Goal: Task Accomplishment & Management: Manage account settings

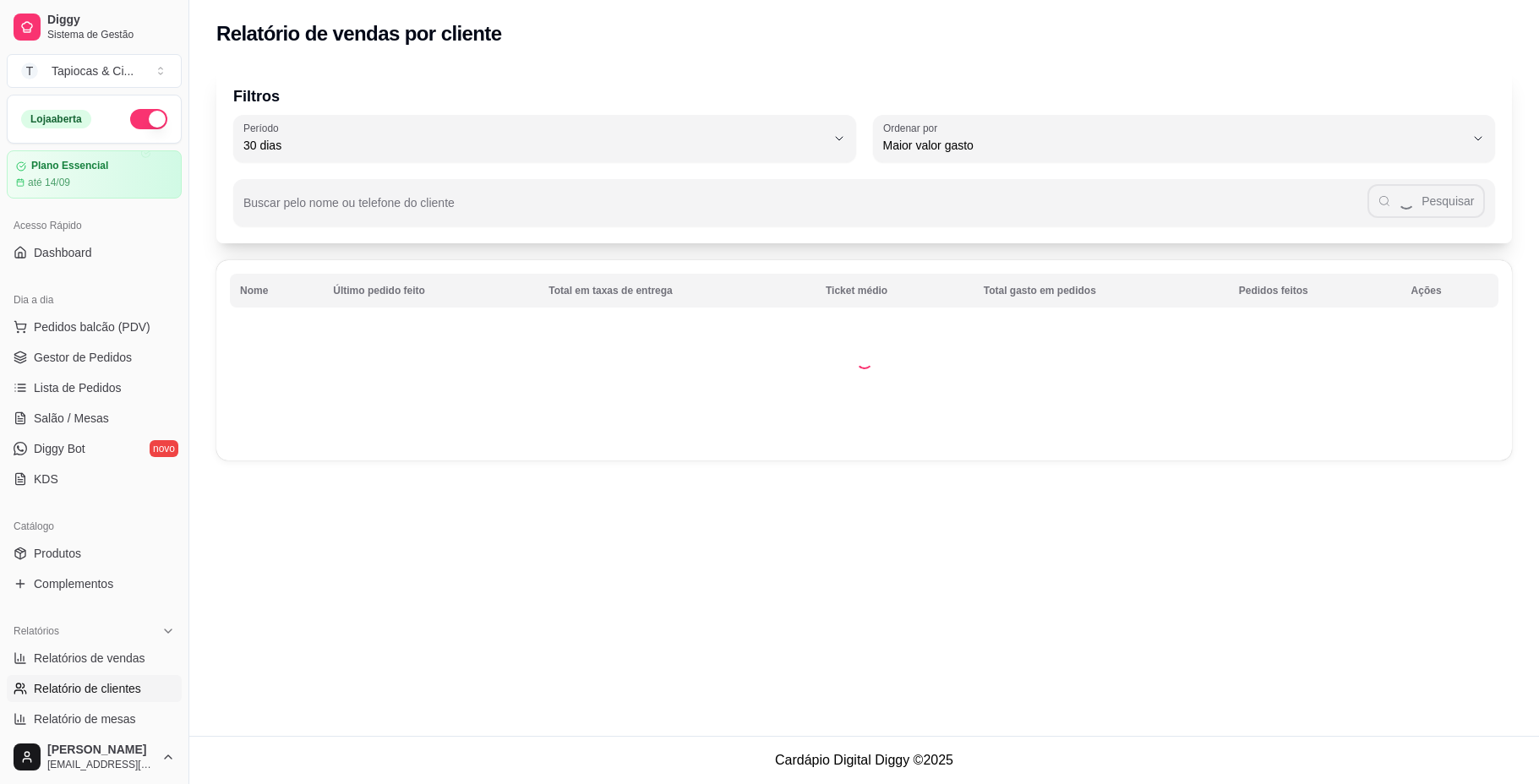
select select "30"
select select "HIGHEST_TOTAL_SPENT_WITH_ORDERS"
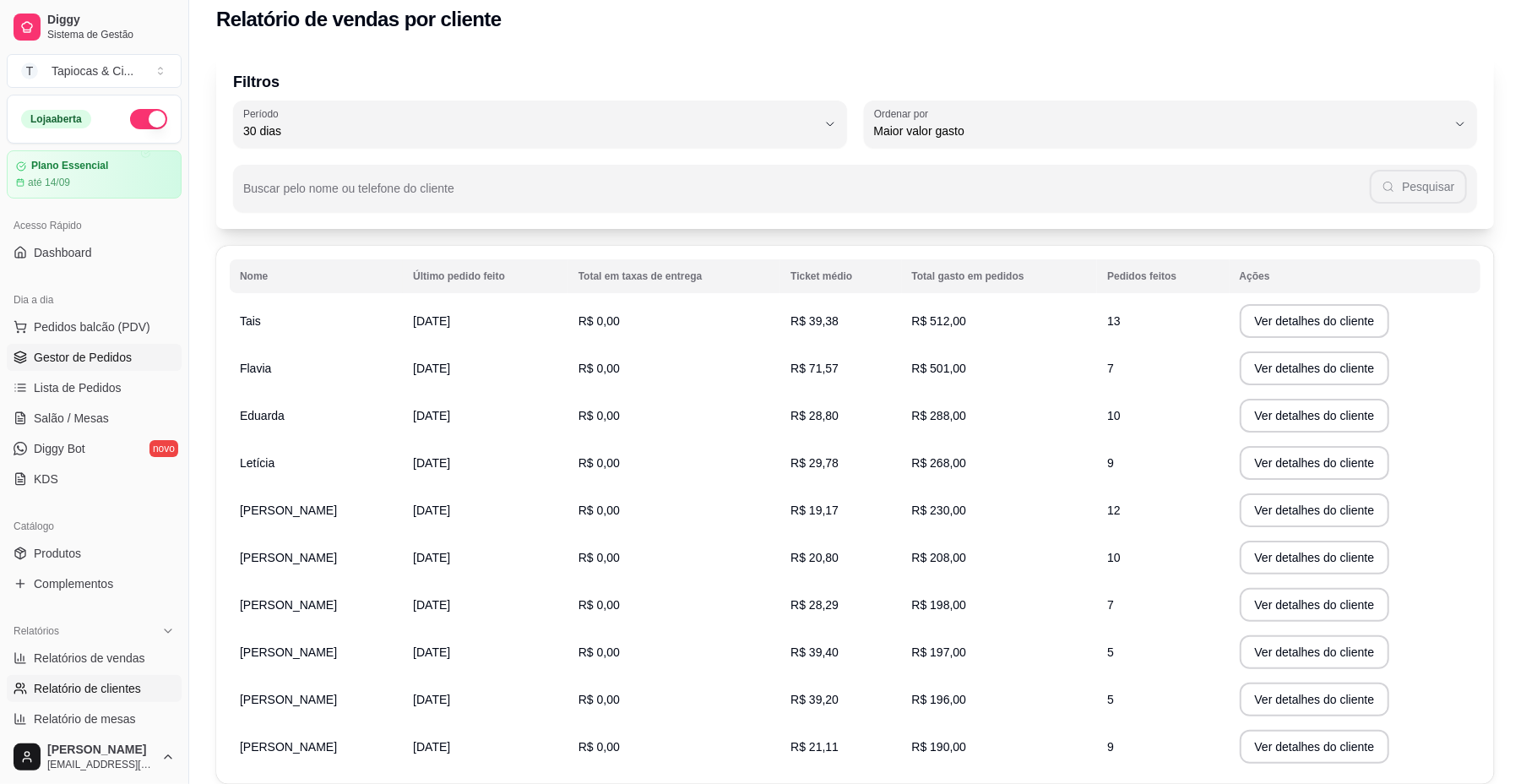
click at [108, 359] on span "Gestor de Pedidos" at bounding box center [83, 357] width 98 height 17
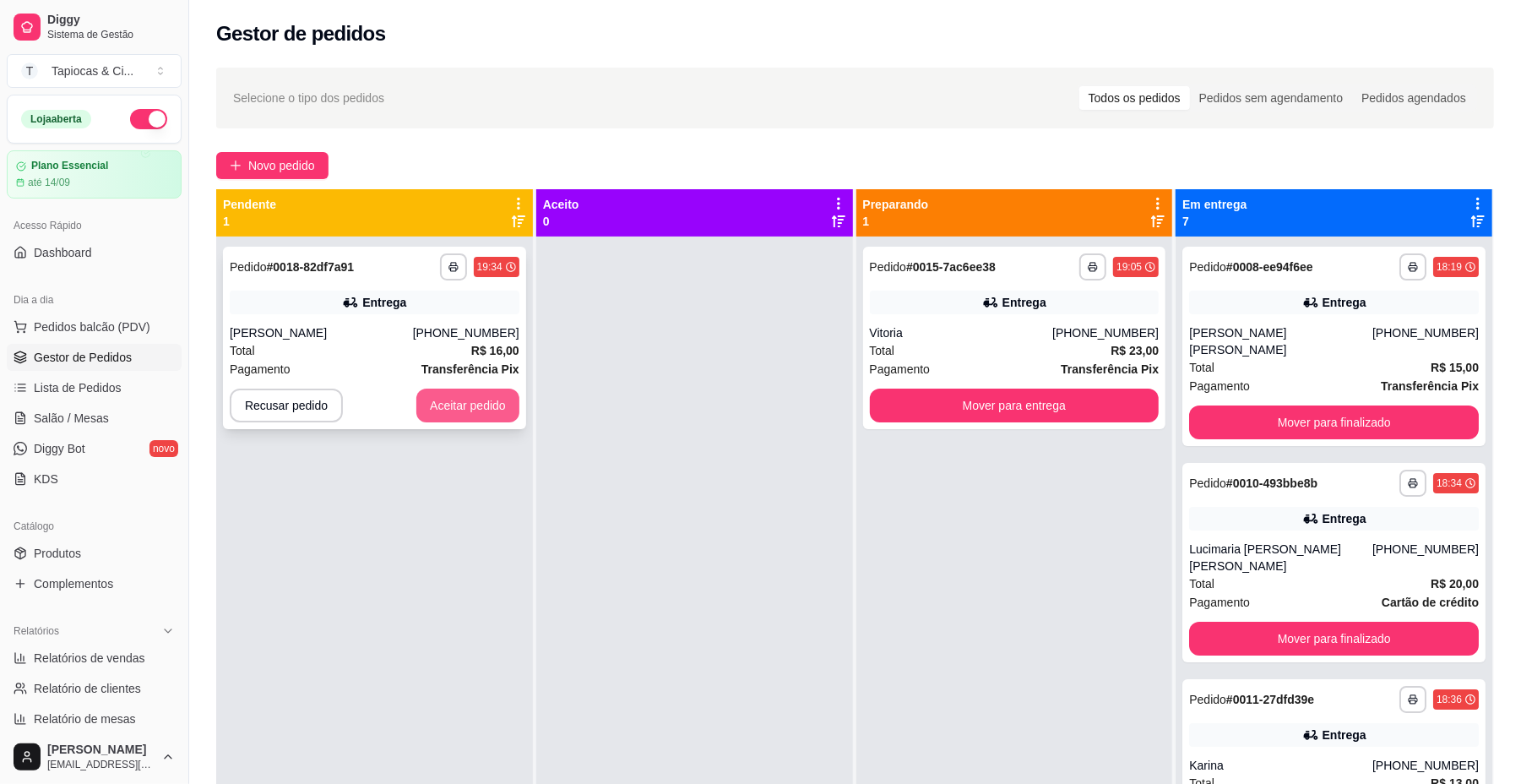
click at [448, 399] on button "Aceitar pedido" at bounding box center [467, 405] width 103 height 34
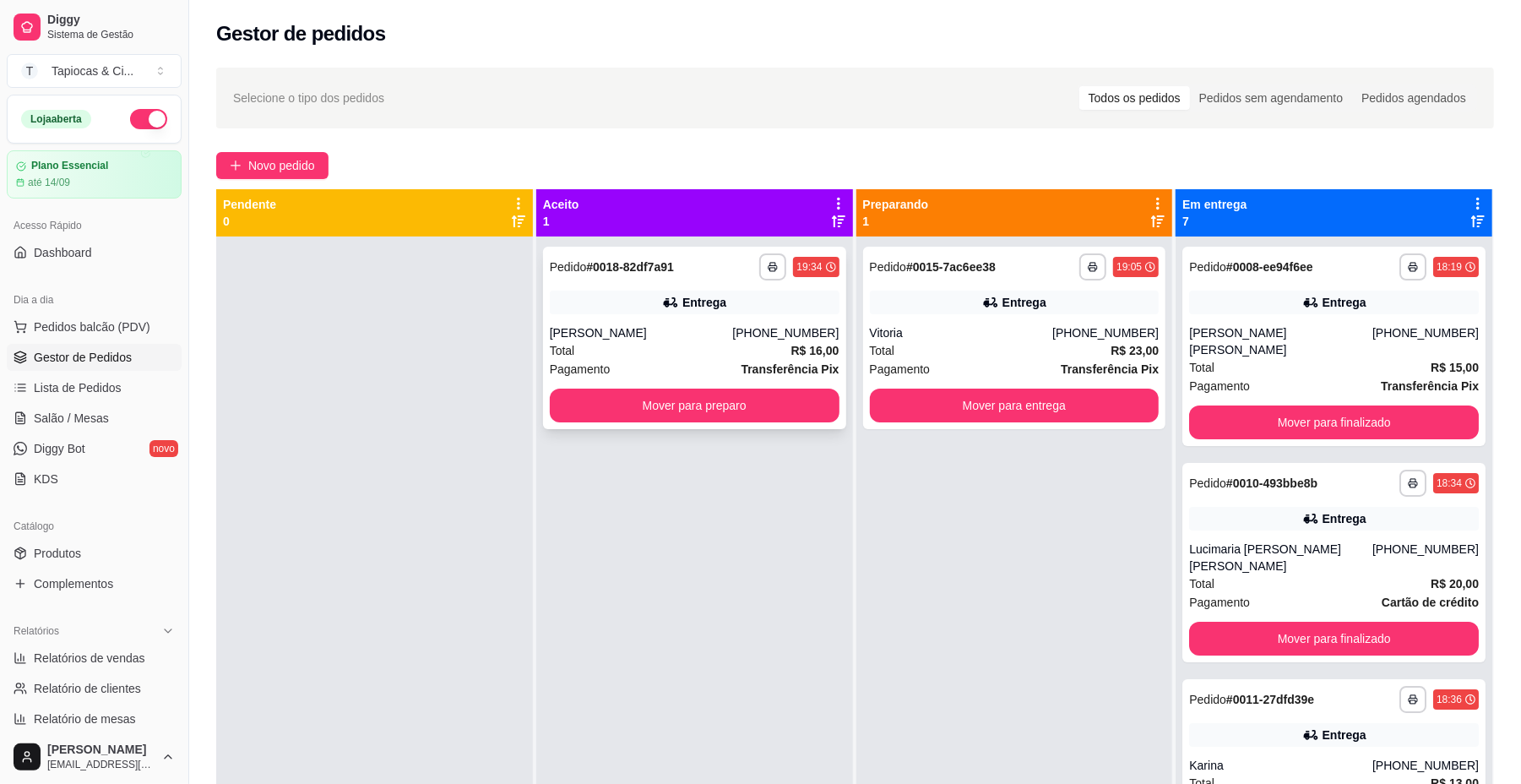
click at [659, 330] on div "[PERSON_NAME]" at bounding box center [641, 332] width 184 height 17
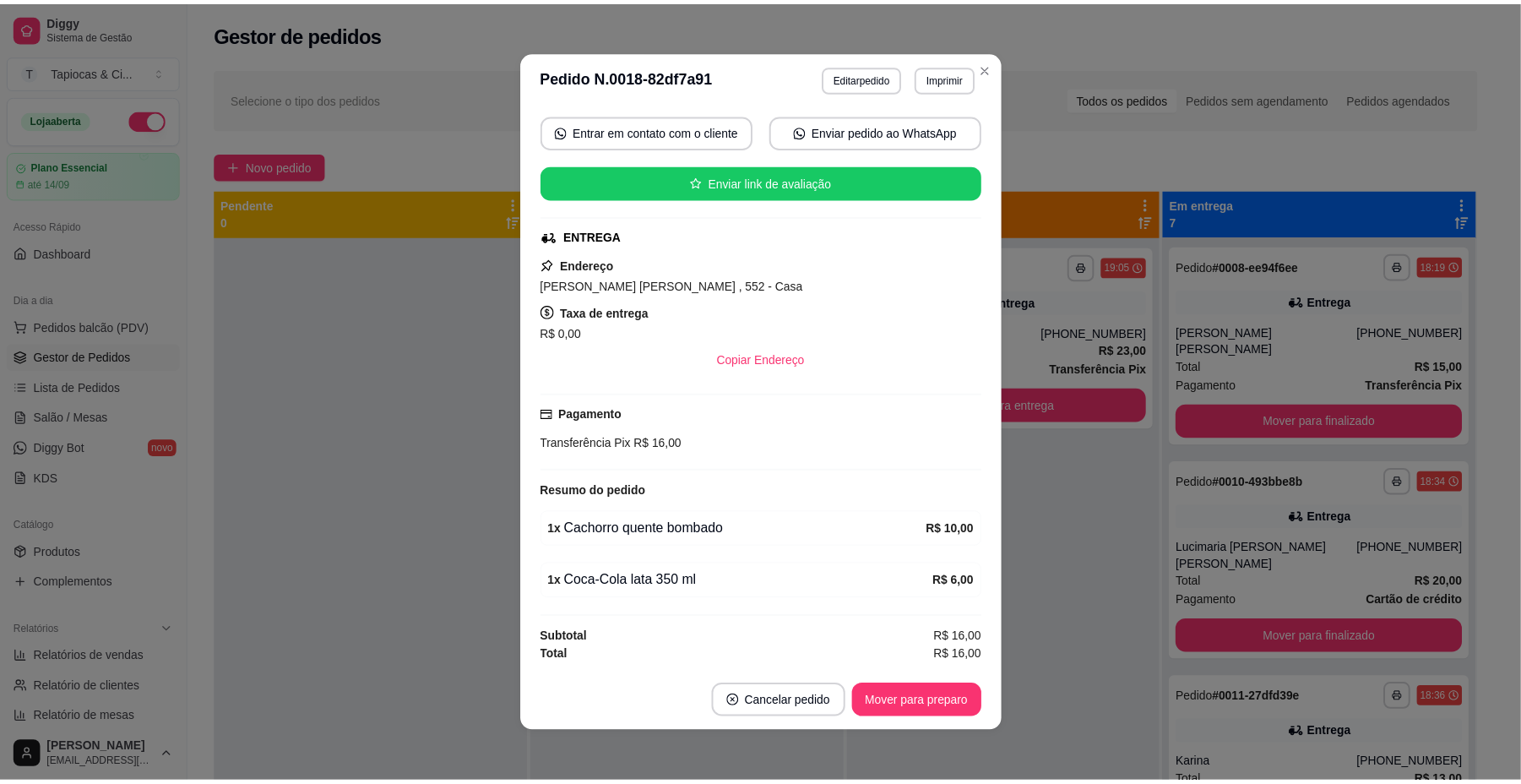
scroll to position [4, 0]
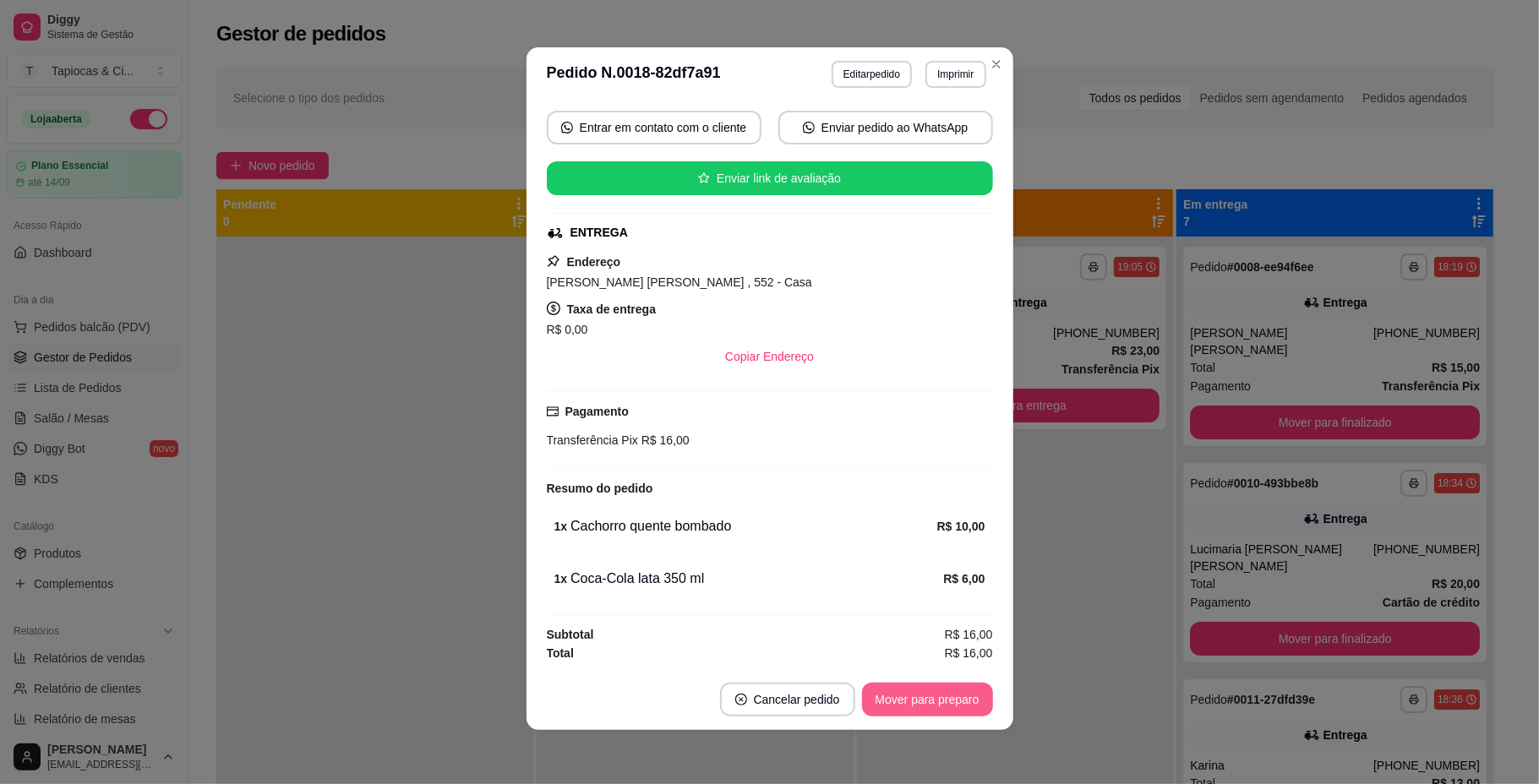
click at [919, 687] on button "Mover para preparo" at bounding box center [927, 699] width 131 height 34
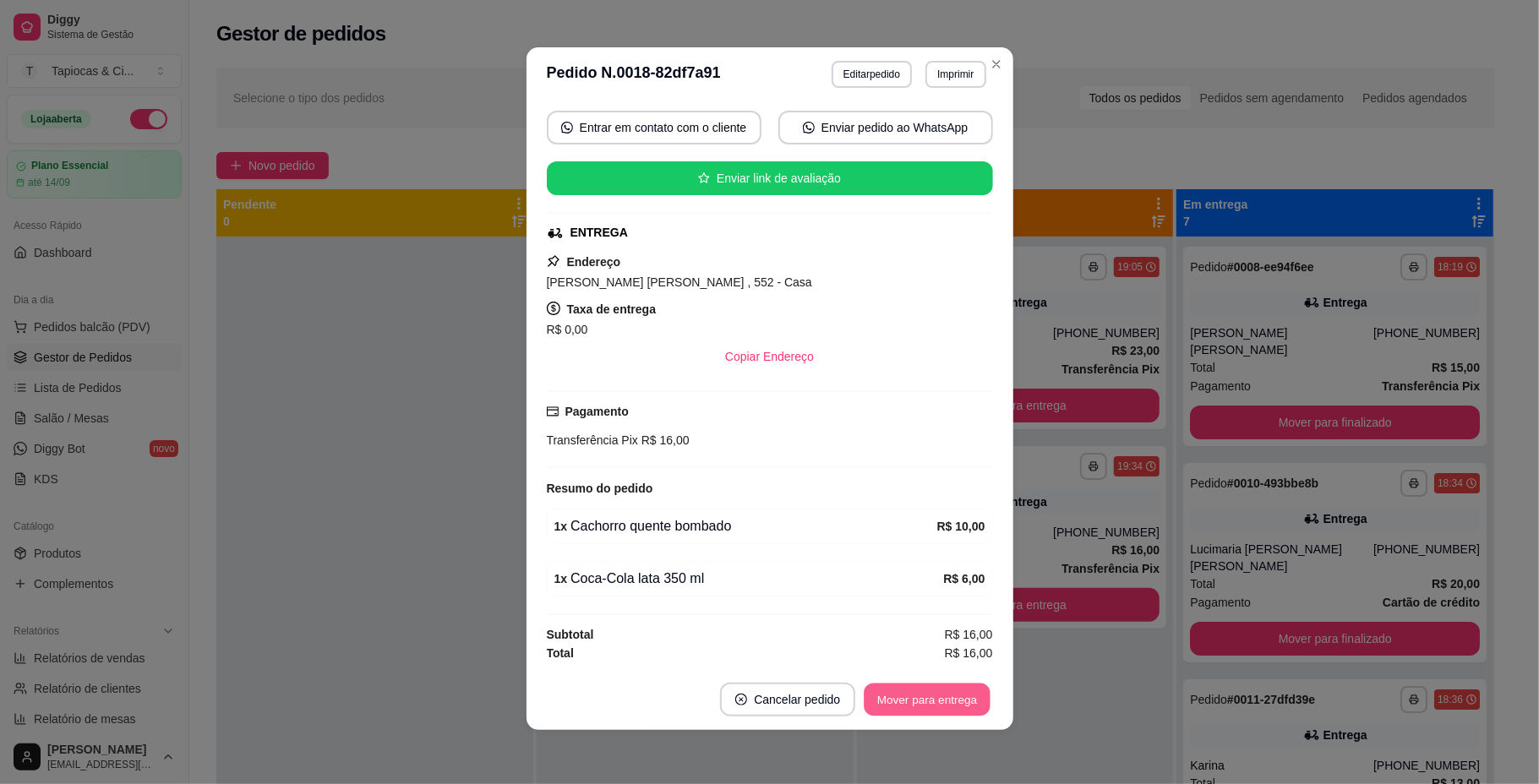
click at [909, 692] on button "Mover para entrega" at bounding box center [927, 700] width 126 height 33
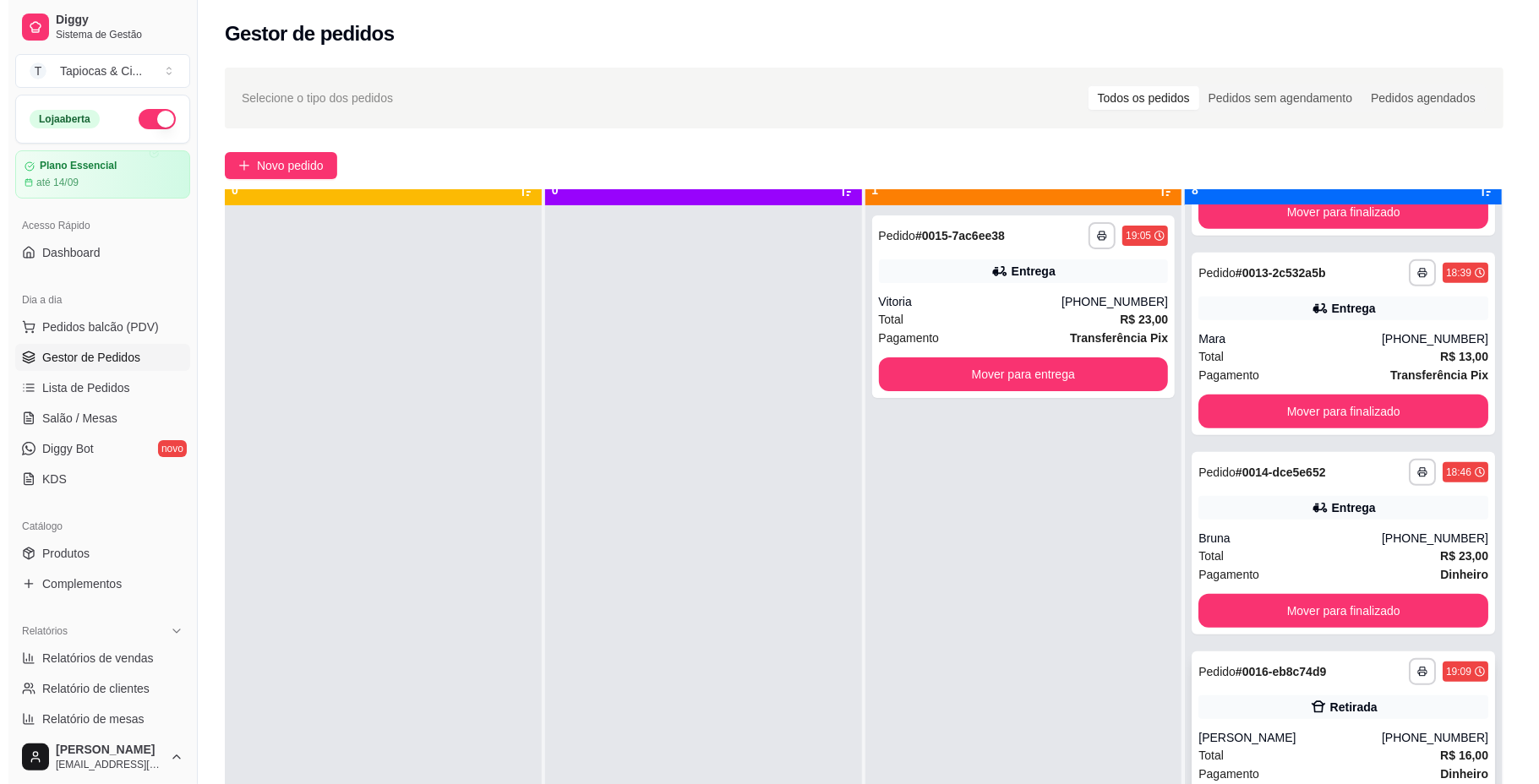
scroll to position [47, 0]
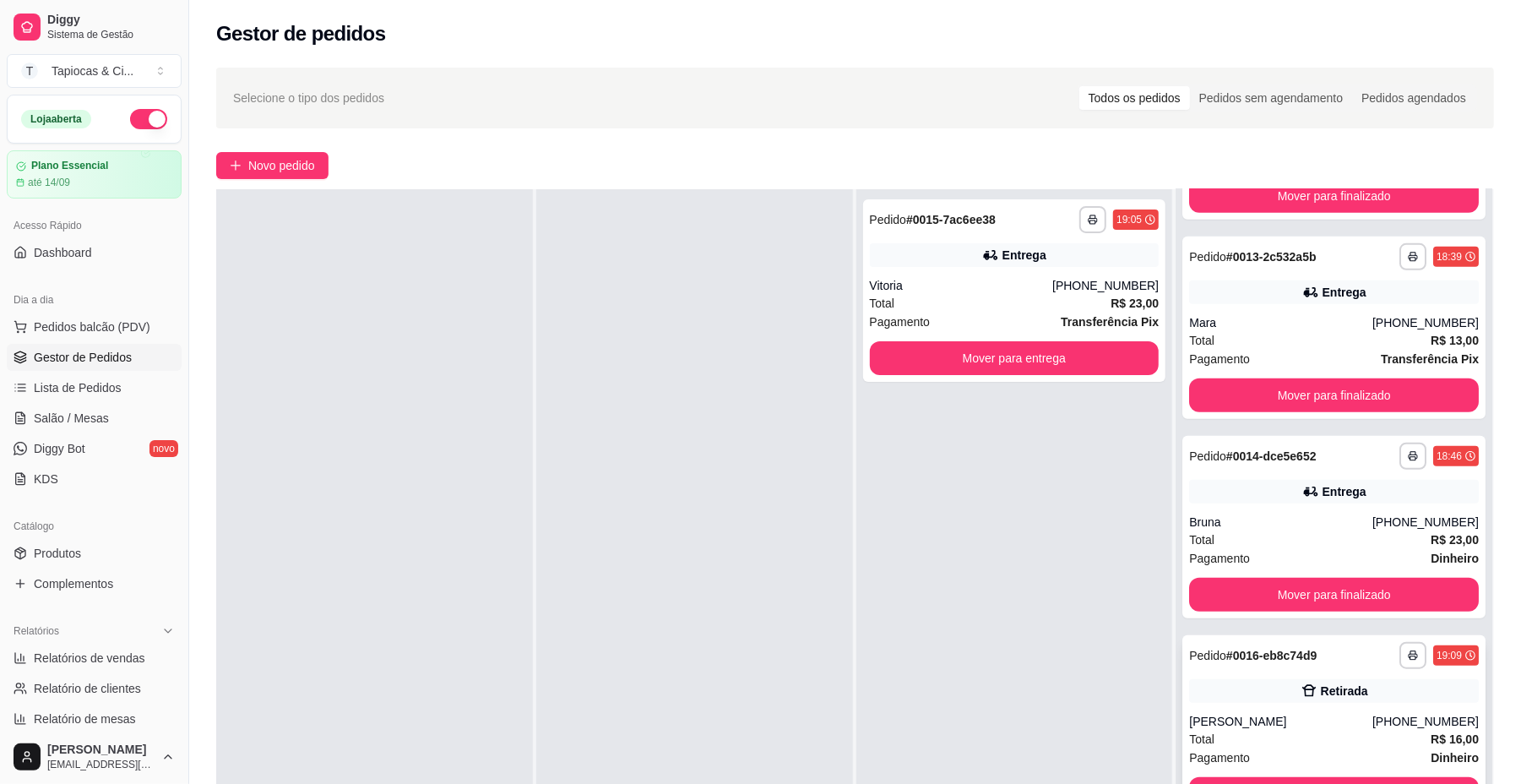
click at [1209, 713] on div "[PERSON_NAME]" at bounding box center [1281, 721] width 184 height 17
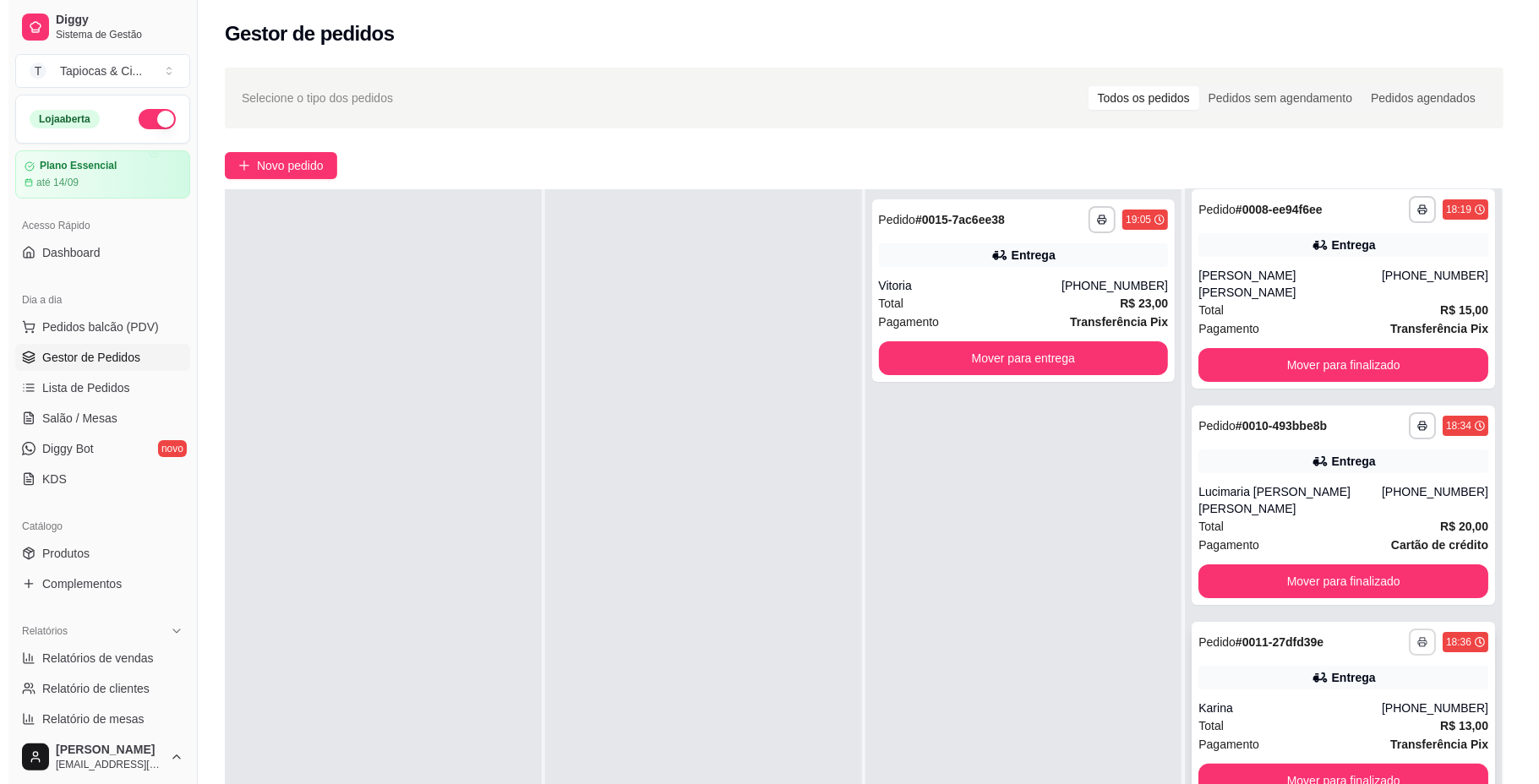
scroll to position [0, 0]
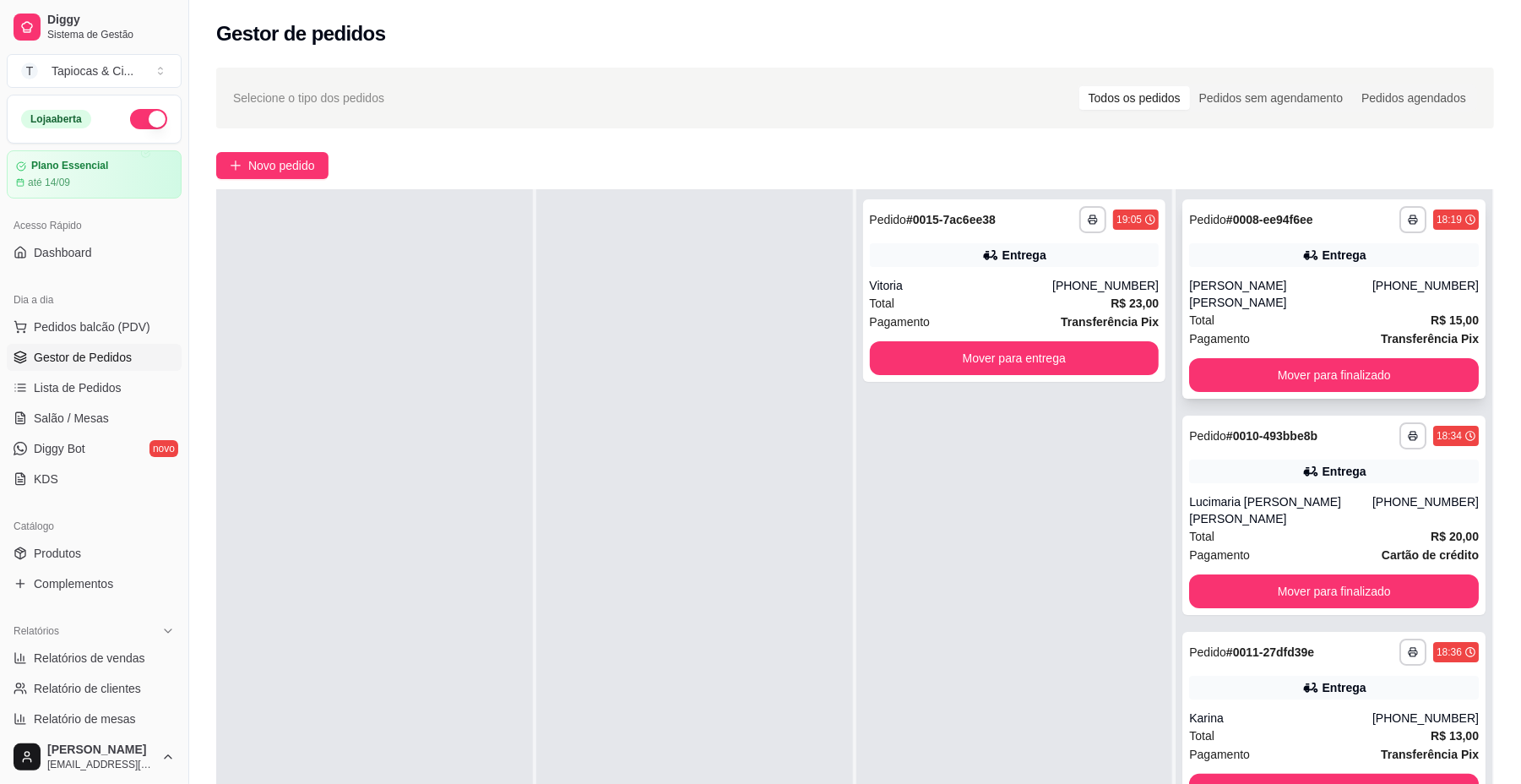
click at [1313, 311] on div "Total R$ 15,00" at bounding box center [1334, 320] width 290 height 18
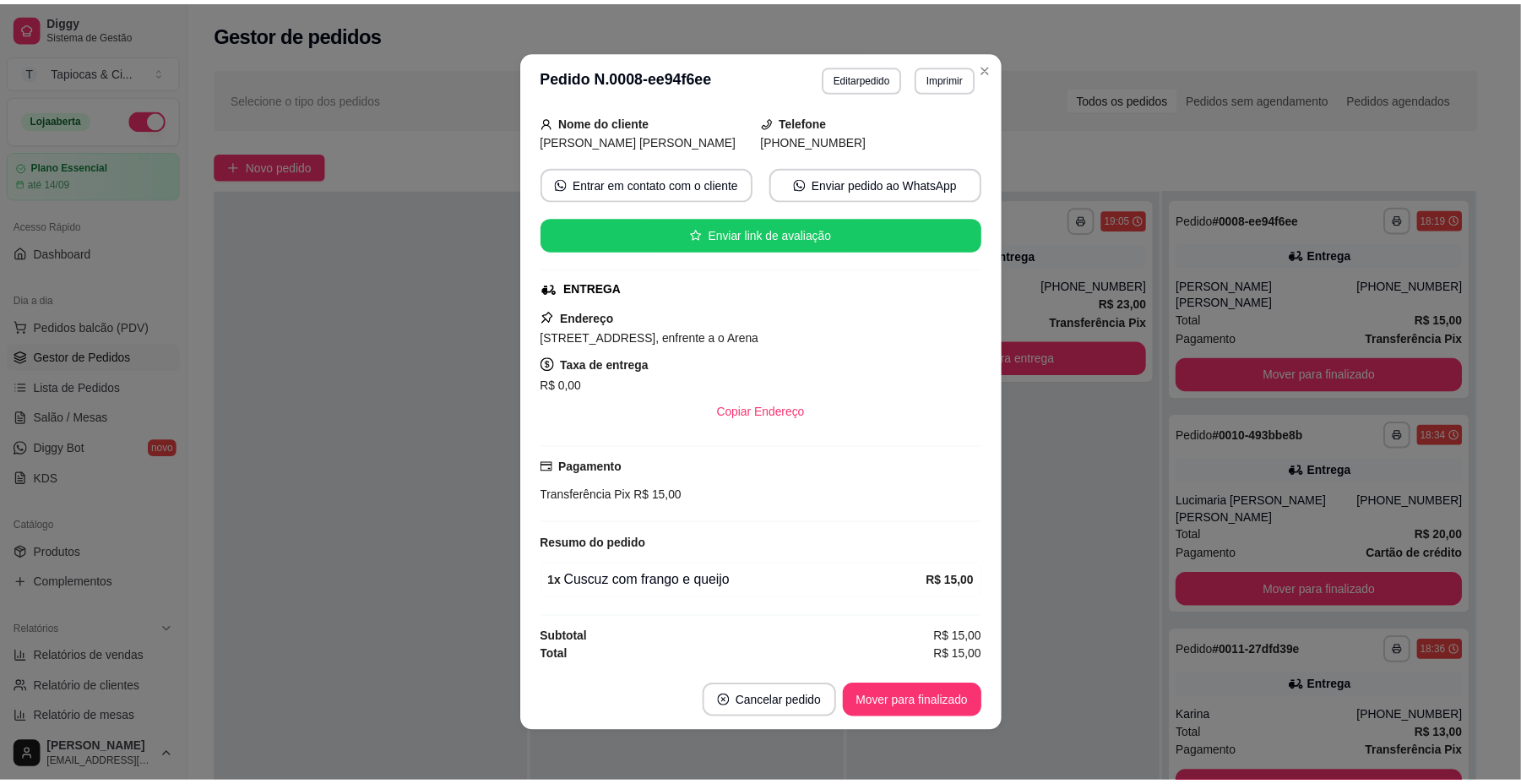
scroll to position [4, 0]
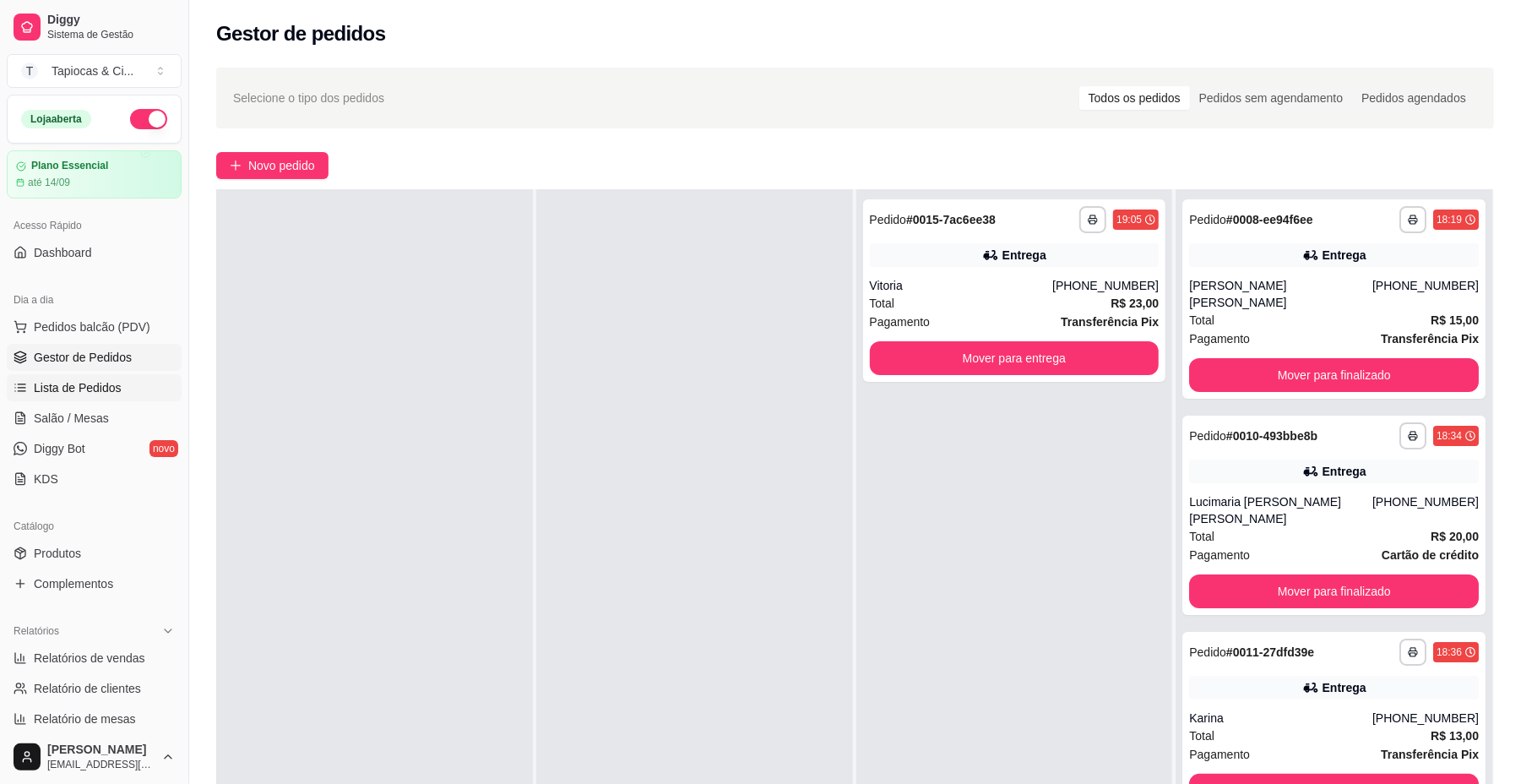
click at [82, 386] on span "Lista de Pedidos" at bounding box center [77, 387] width 88 height 17
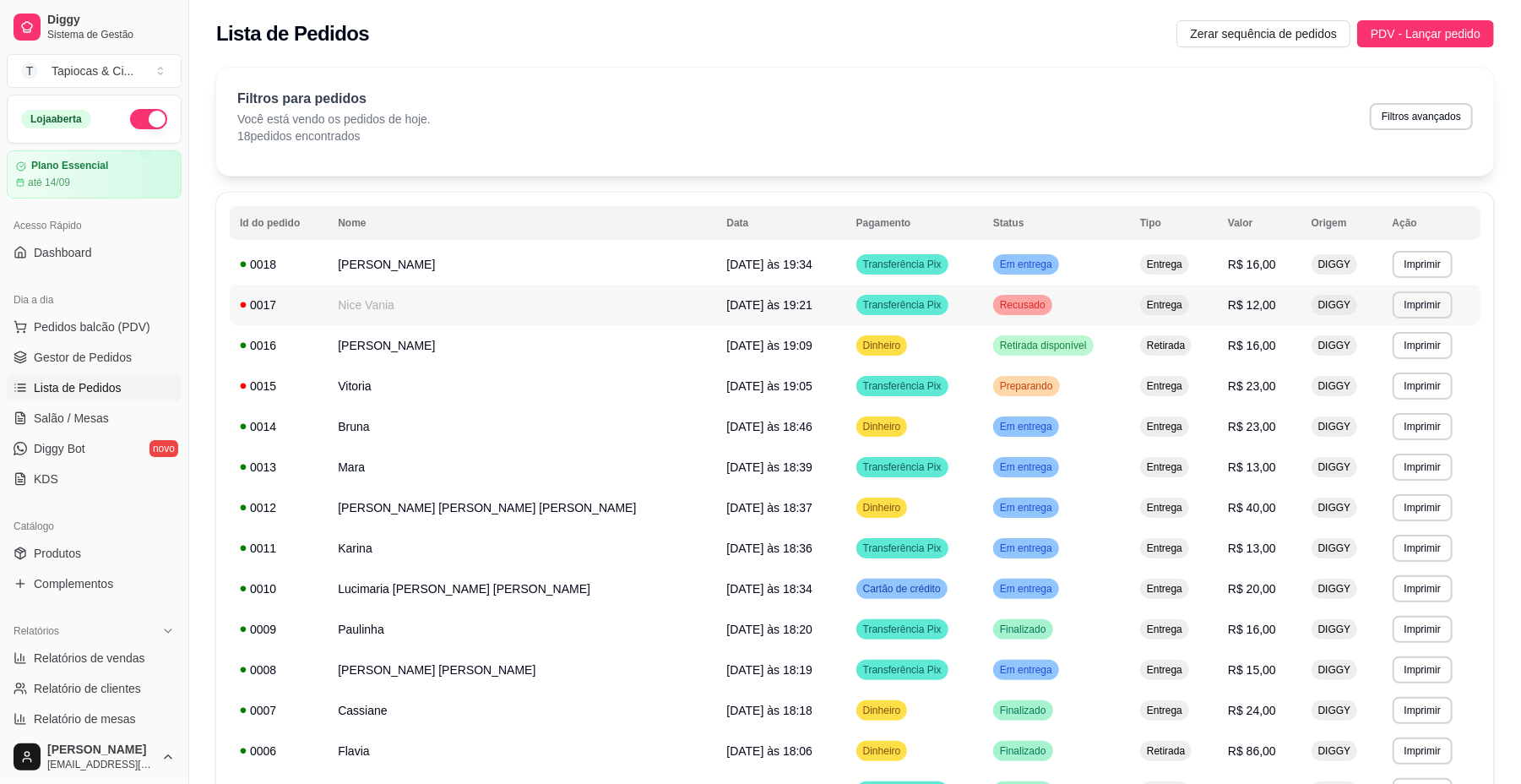
click at [1140, 315] on div "Entrega" at bounding box center [1165, 304] width 49 height 20
click at [88, 350] on span "Gestor de Pedidos" at bounding box center [83, 357] width 98 height 17
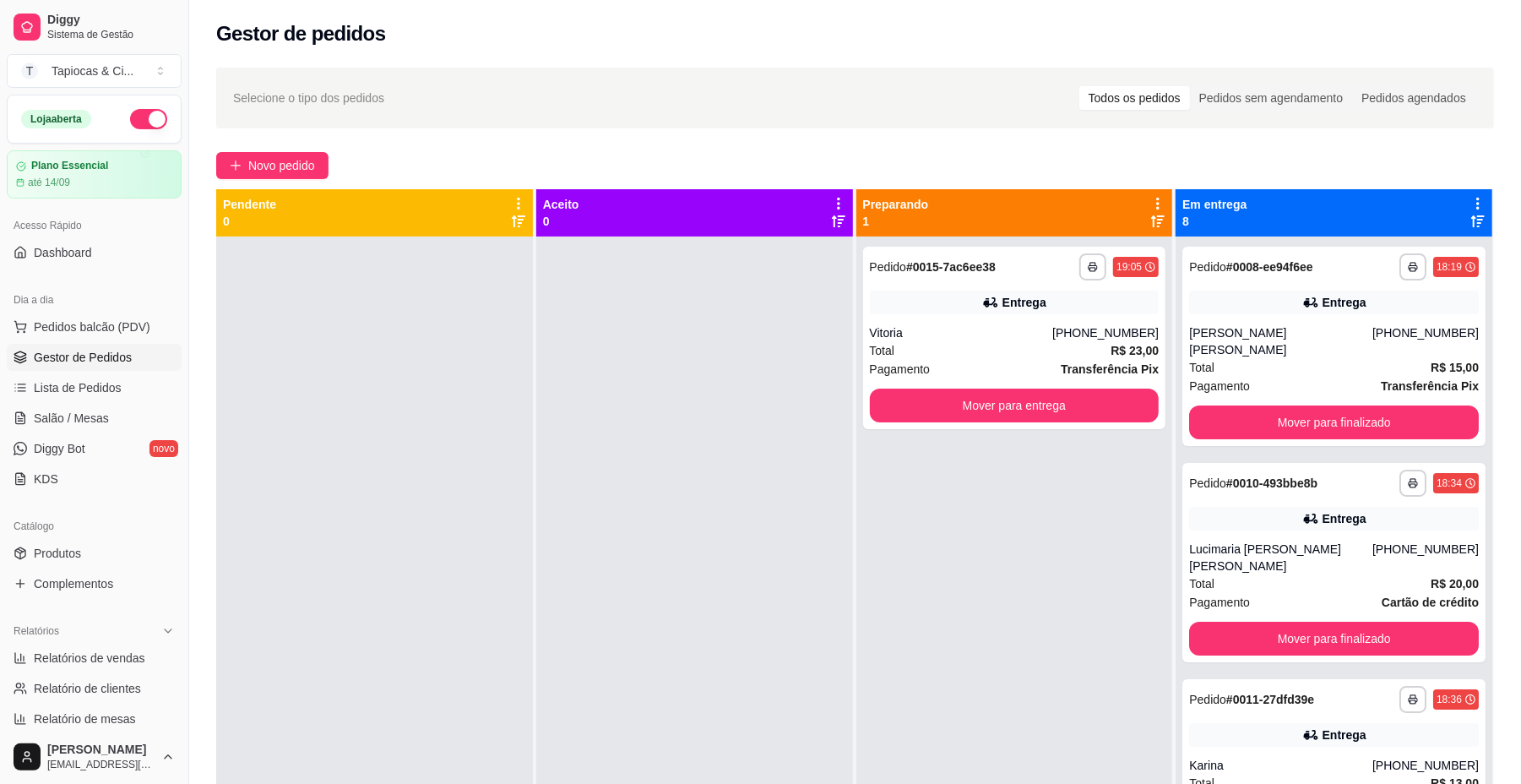
click at [6, 343] on link "Gestor de Pedidos" at bounding box center [94, 357] width 174 height 27
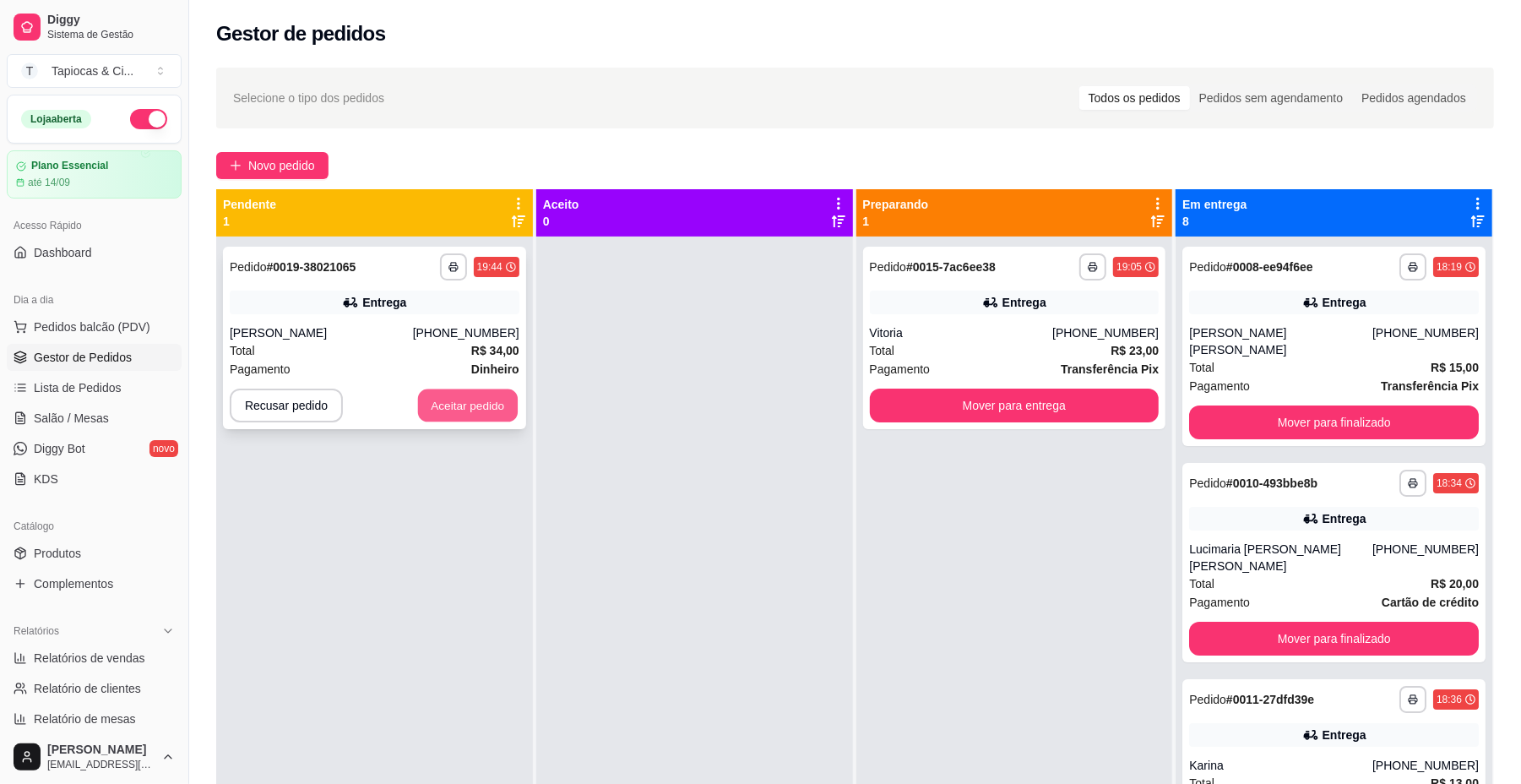
click at [493, 390] on button "Aceitar pedido" at bounding box center [468, 406] width 100 height 33
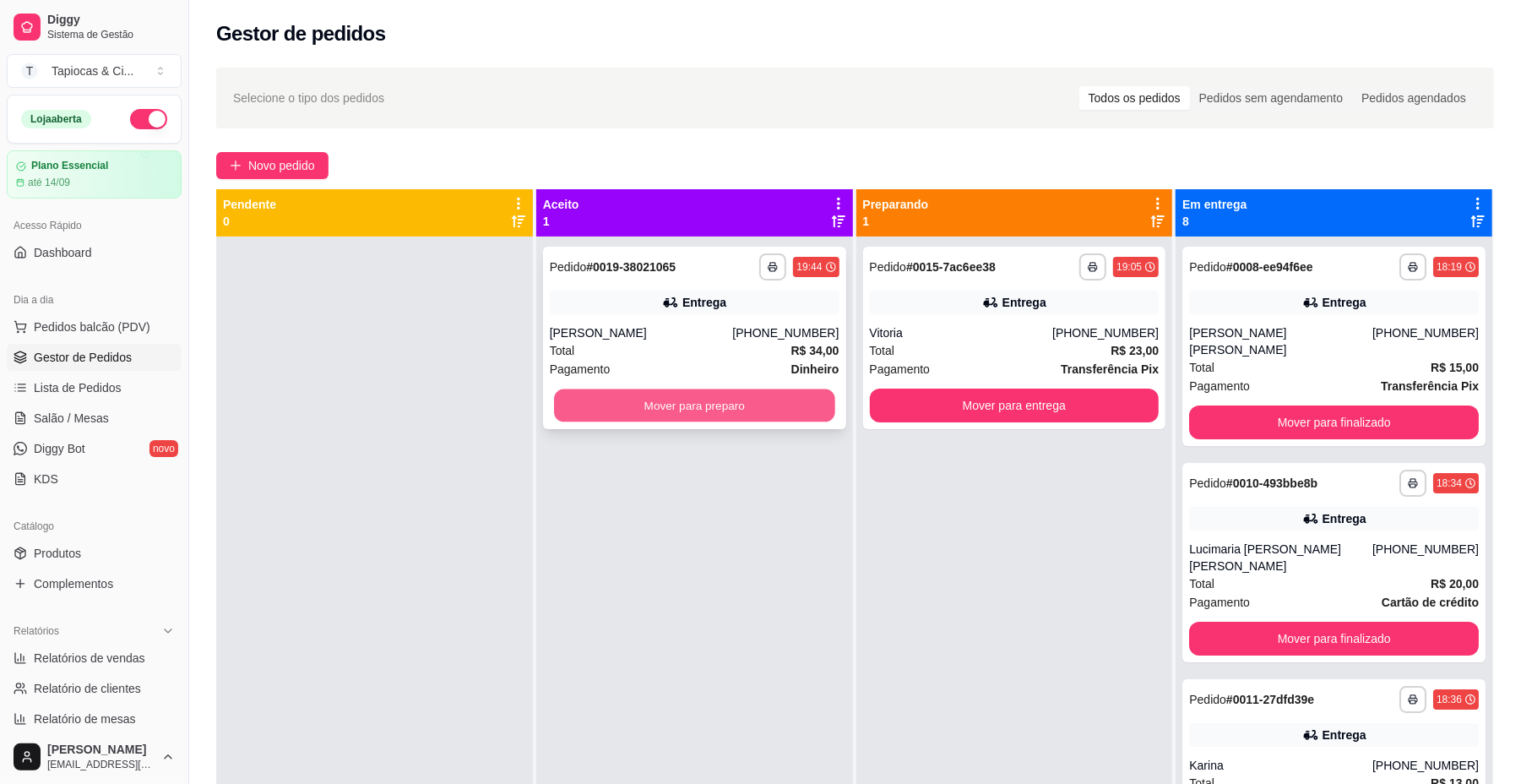
click at [669, 403] on button "Mover para preparo" at bounding box center [694, 406] width 281 height 33
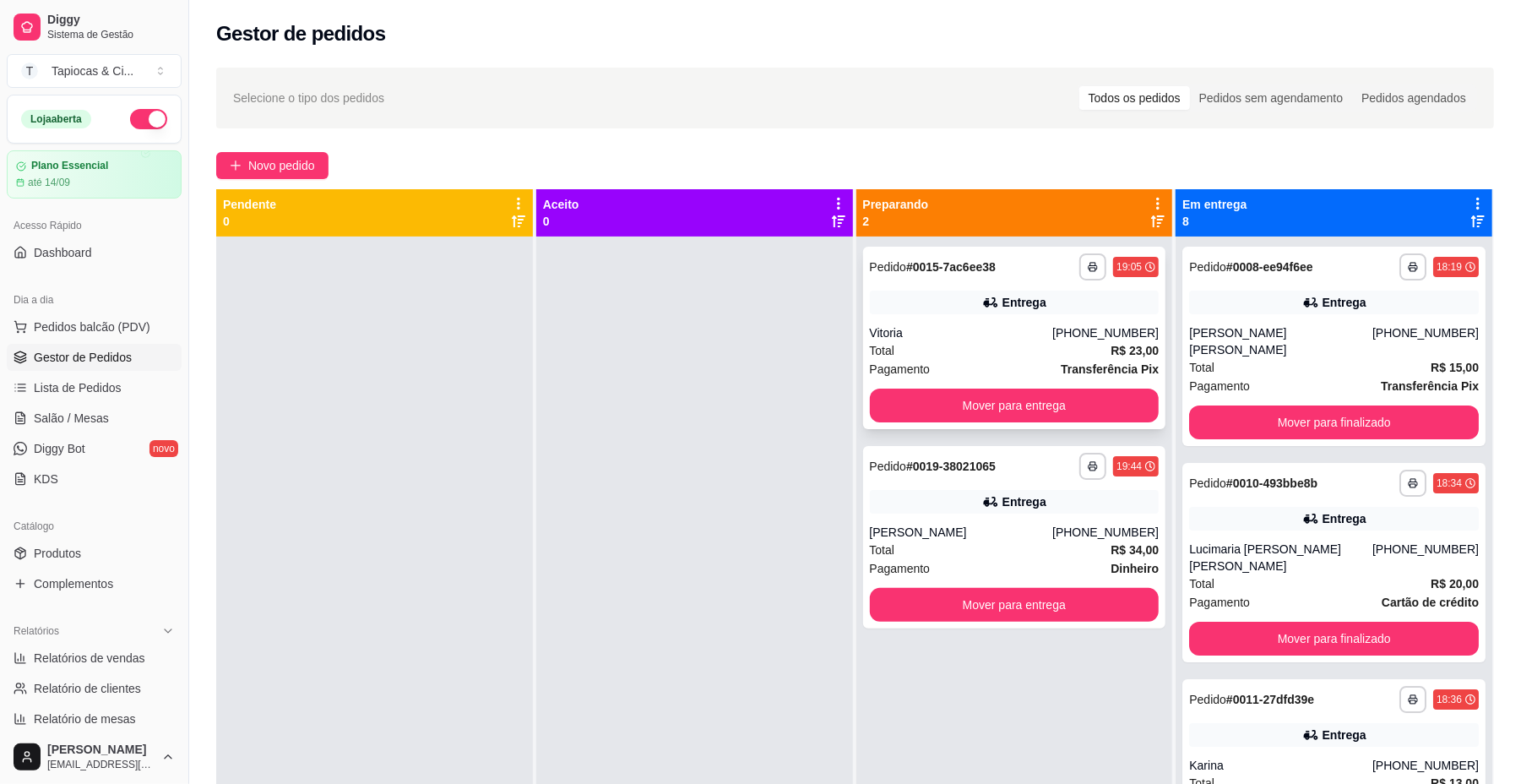
click at [979, 312] on div "Entrega" at bounding box center [1015, 303] width 290 height 24
click at [1061, 420] on button "Mover para entrega" at bounding box center [1014, 406] width 281 height 33
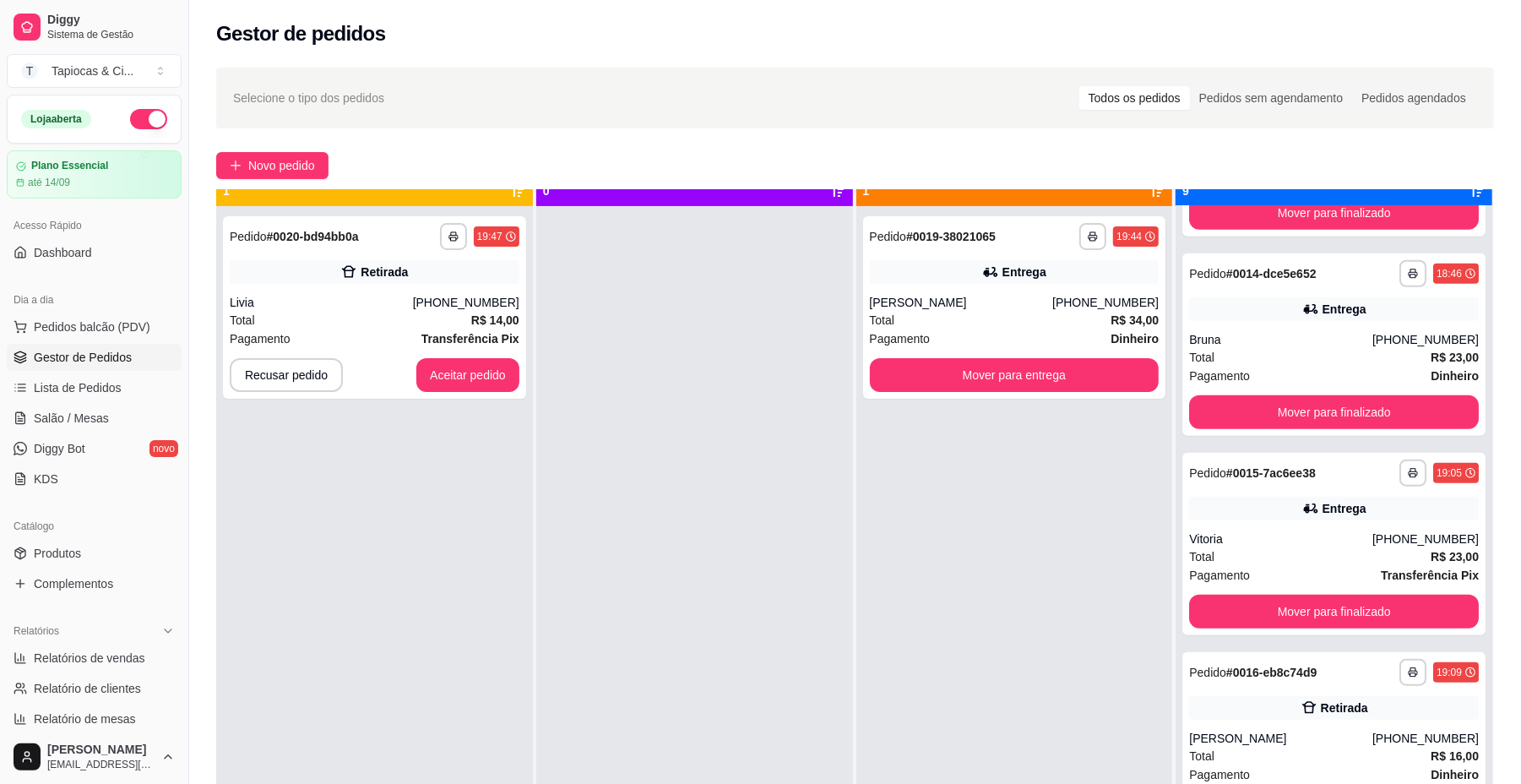
scroll to position [47, 0]
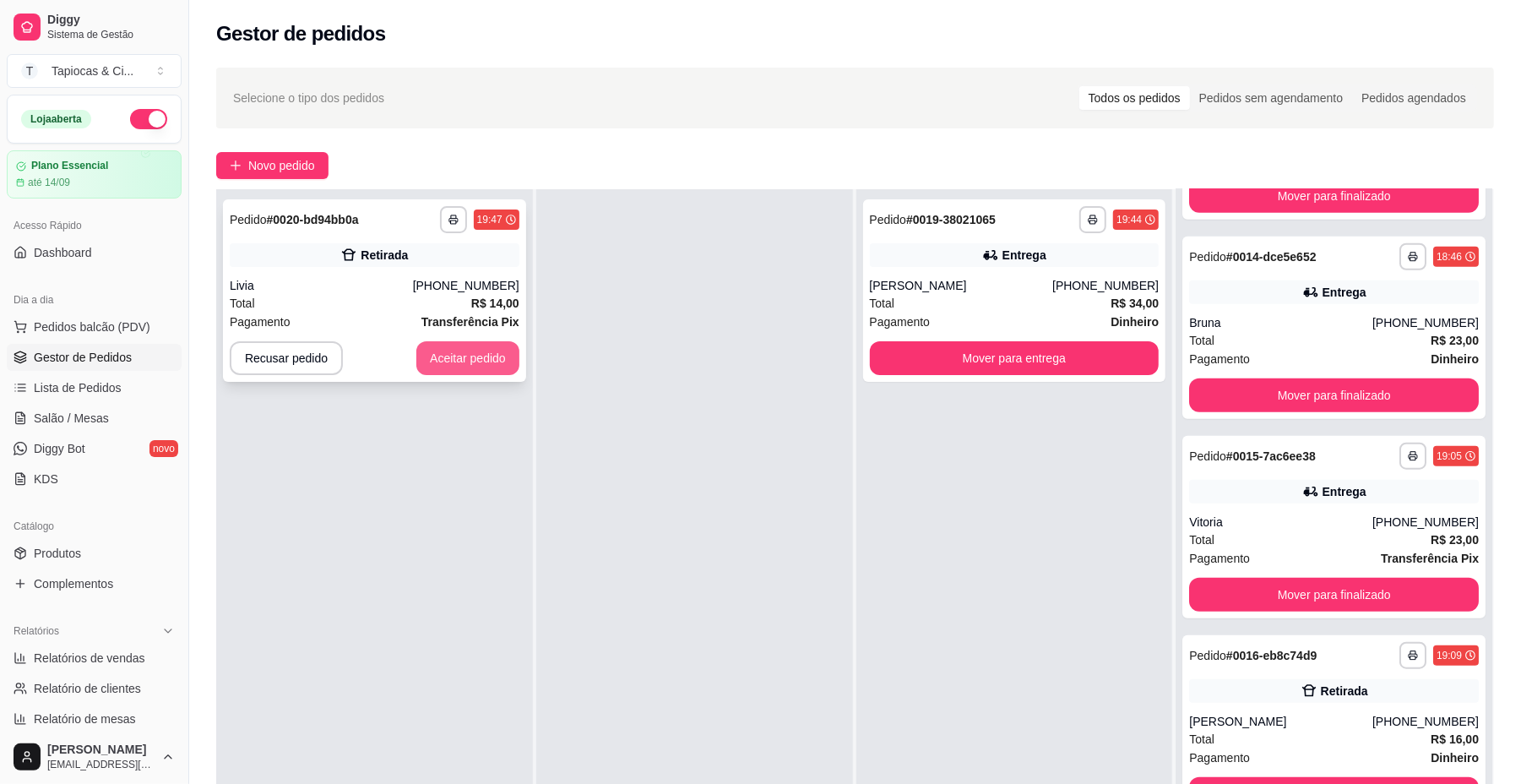
click at [470, 353] on button "Aceitar pedido" at bounding box center [467, 358] width 103 height 34
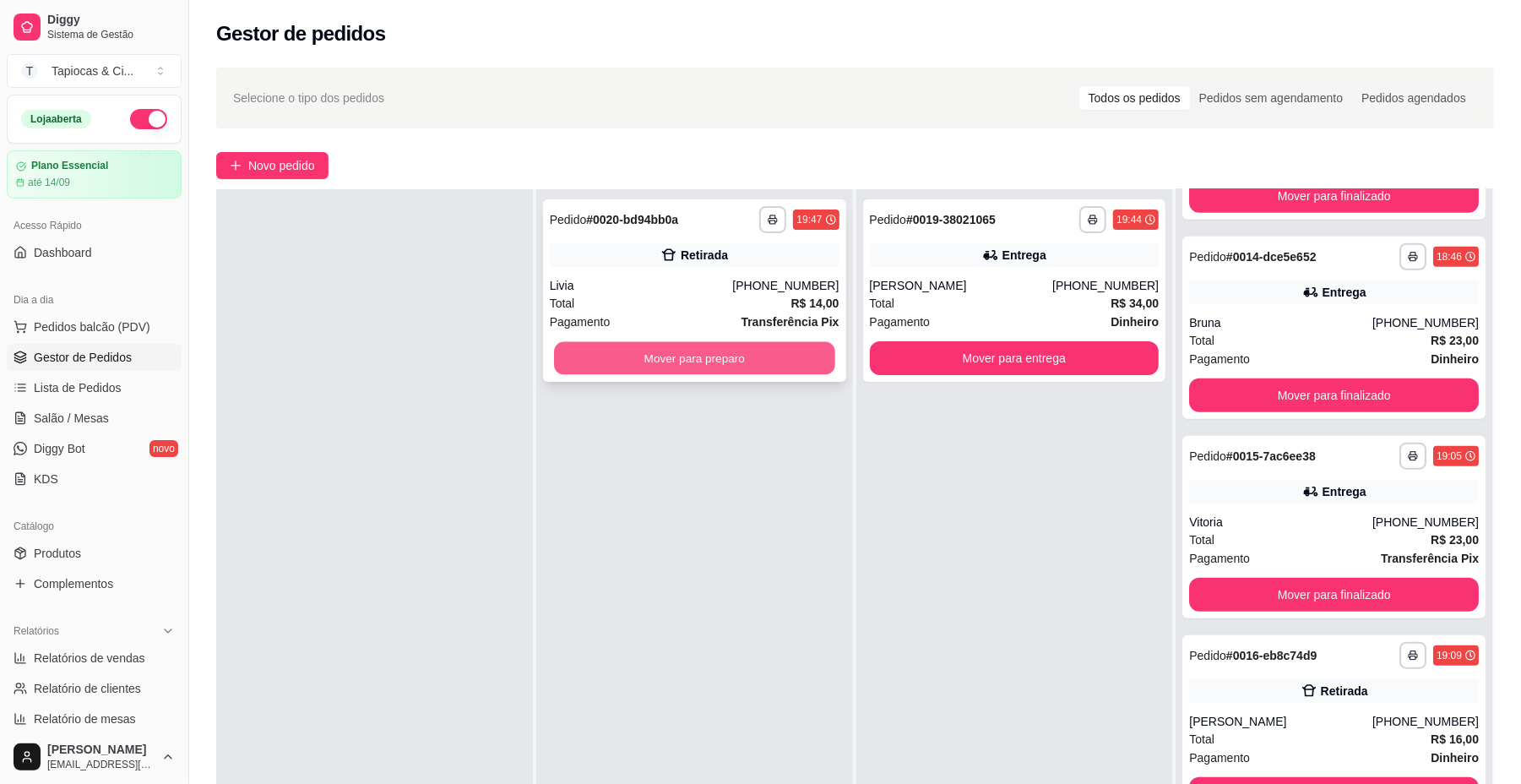
click at [696, 348] on button "Mover para preparo" at bounding box center [694, 358] width 281 height 33
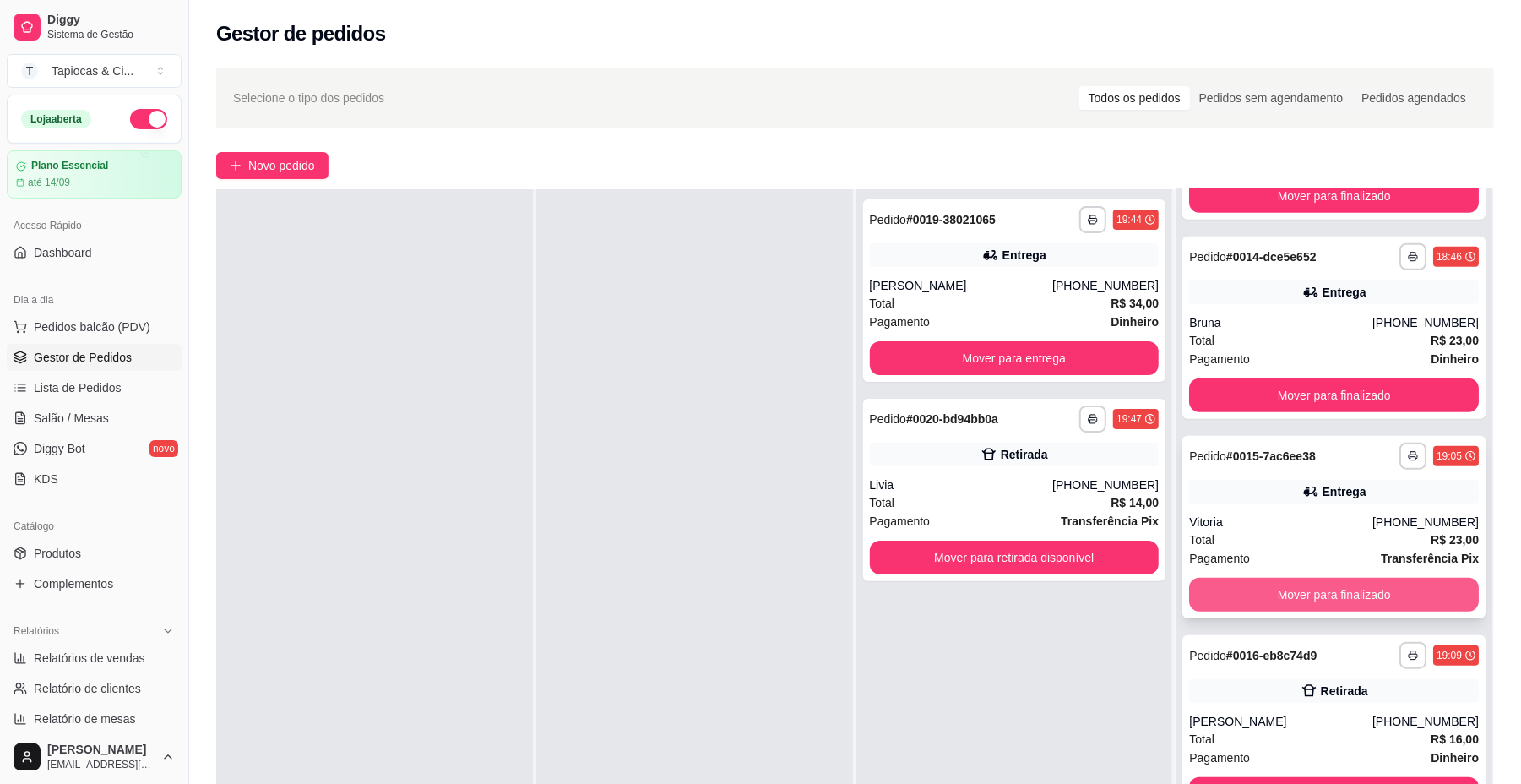
click at [1377, 508] on div "**********" at bounding box center [1334, 527] width 303 height 183
click at [1243, 578] on button "Mover para finalizado" at bounding box center [1334, 594] width 290 height 34
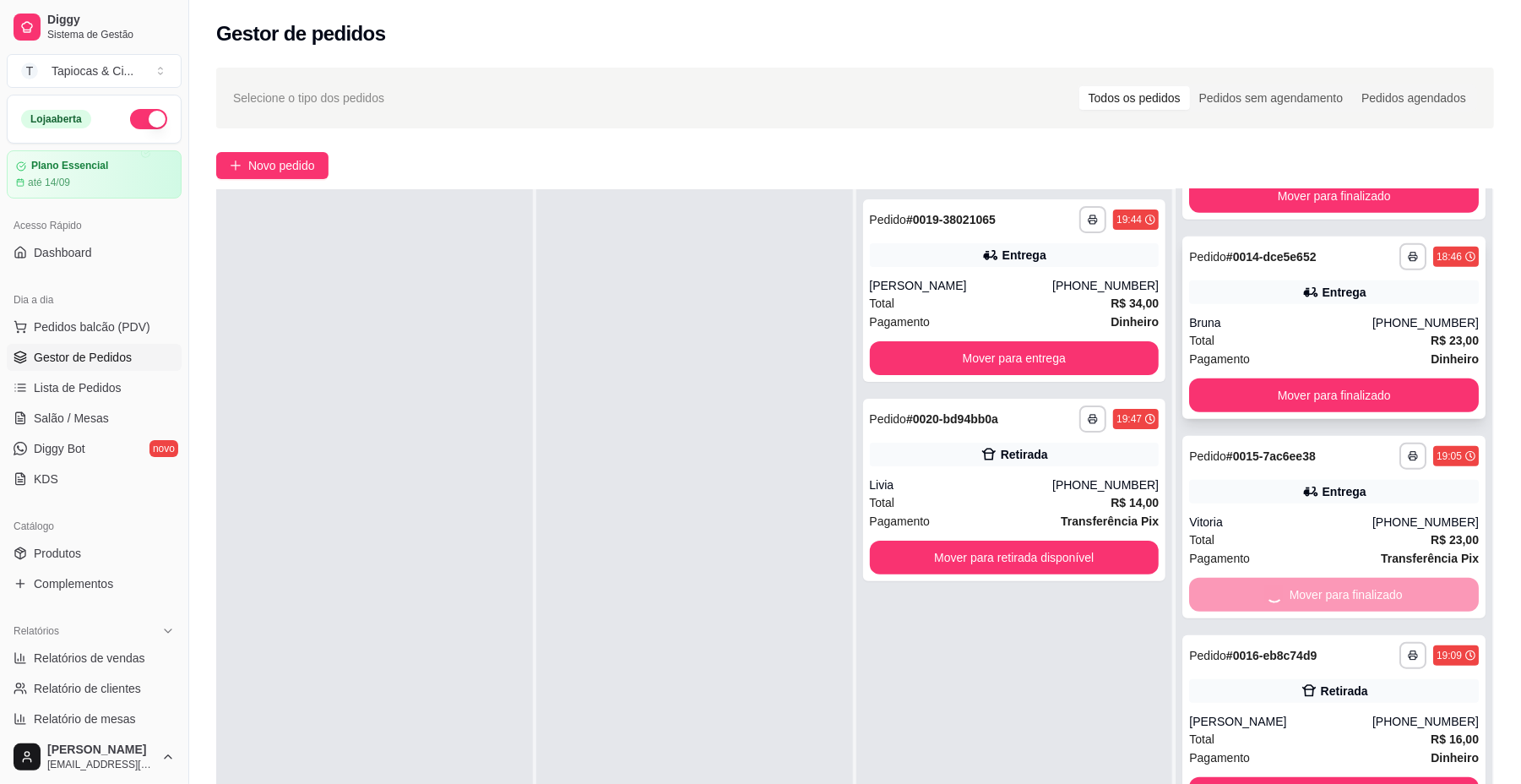
scroll to position [828, 0]
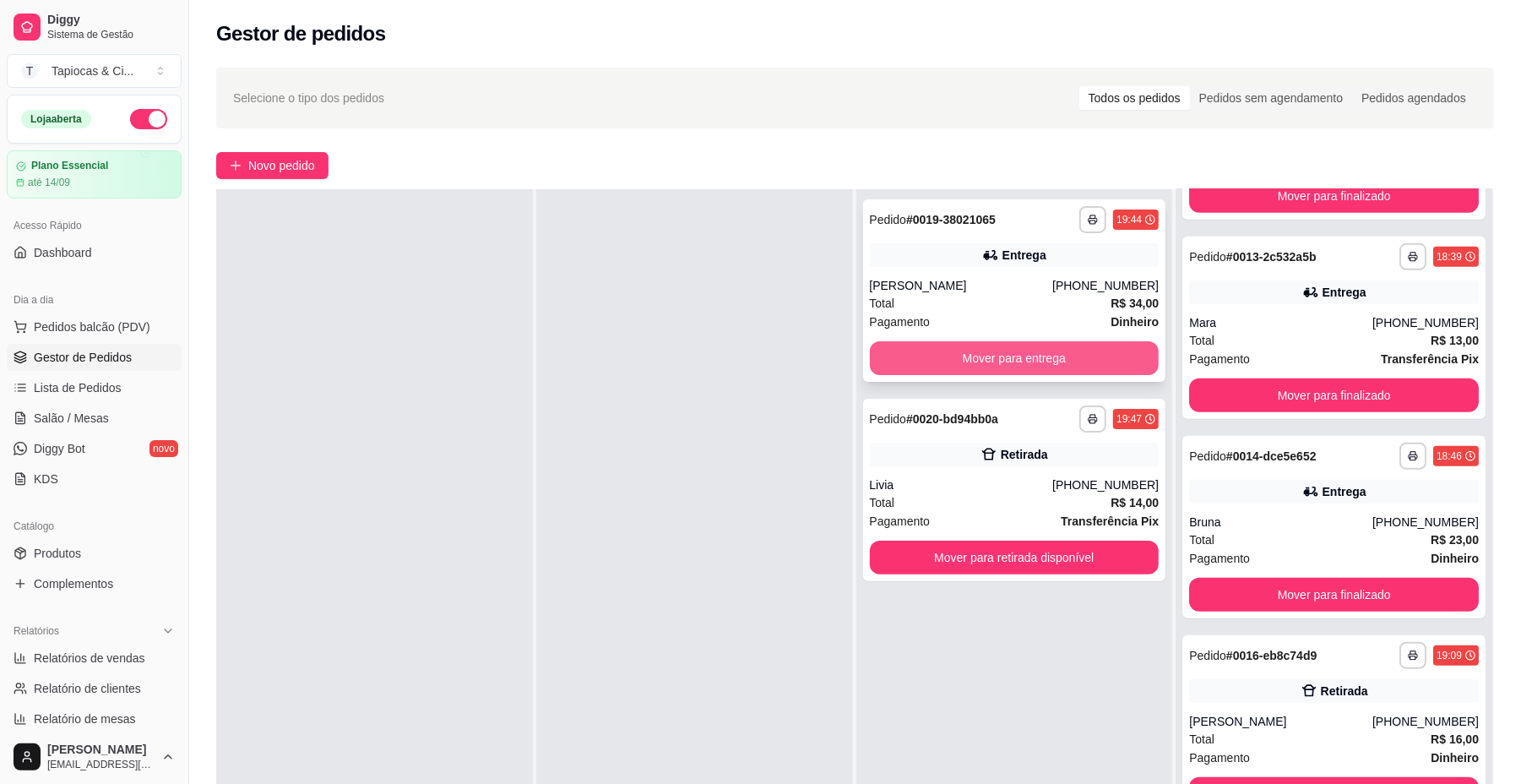
drag, startPoint x: 1078, startPoint y: 360, endPoint x: 1052, endPoint y: 353, distance: 26.9
drag, startPoint x: 1052, startPoint y: 353, endPoint x: 409, endPoint y: 342, distance: 643.1
click at [409, 342] on div at bounding box center [374, 581] width 317 height 784
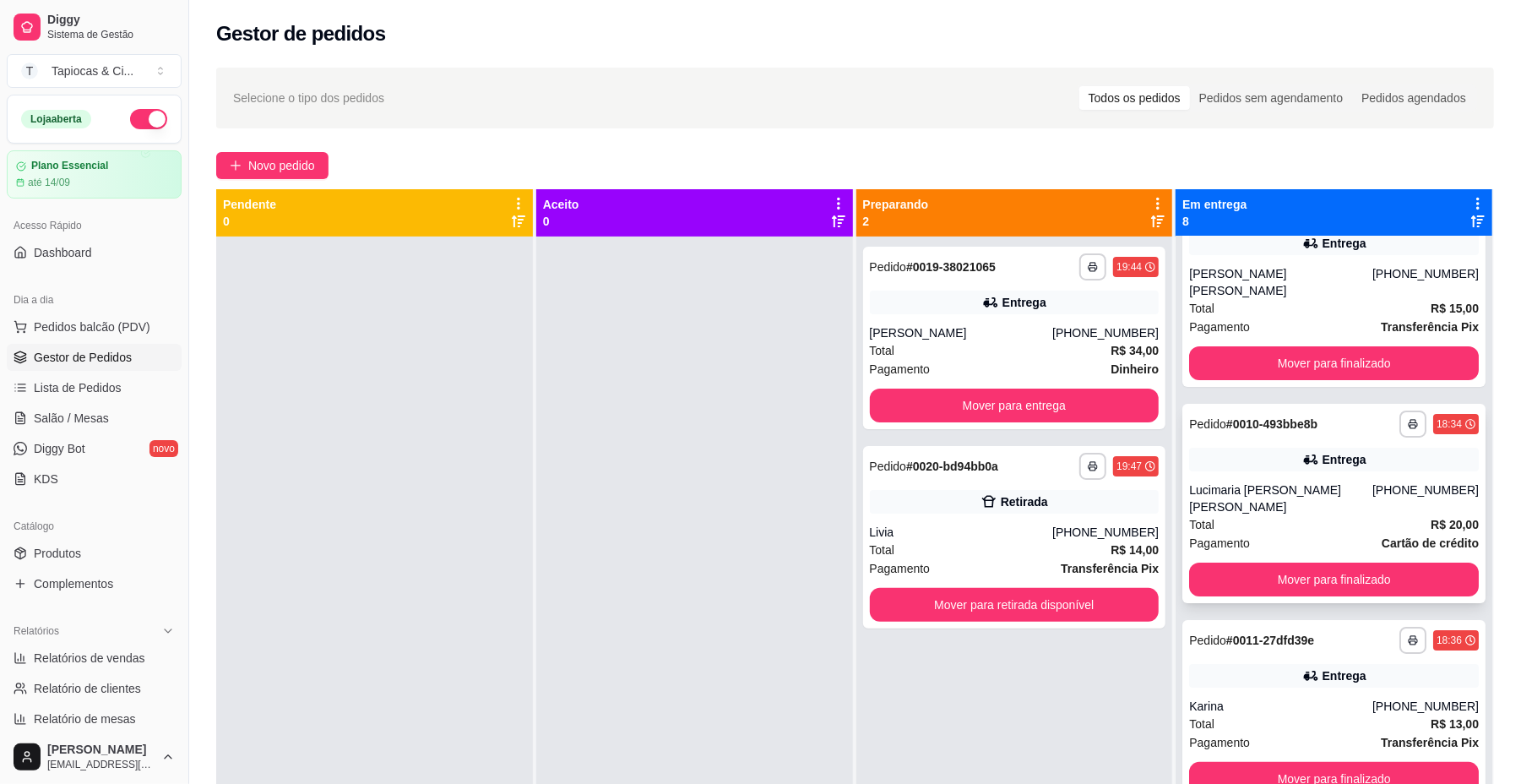
scroll to position [113, 0]
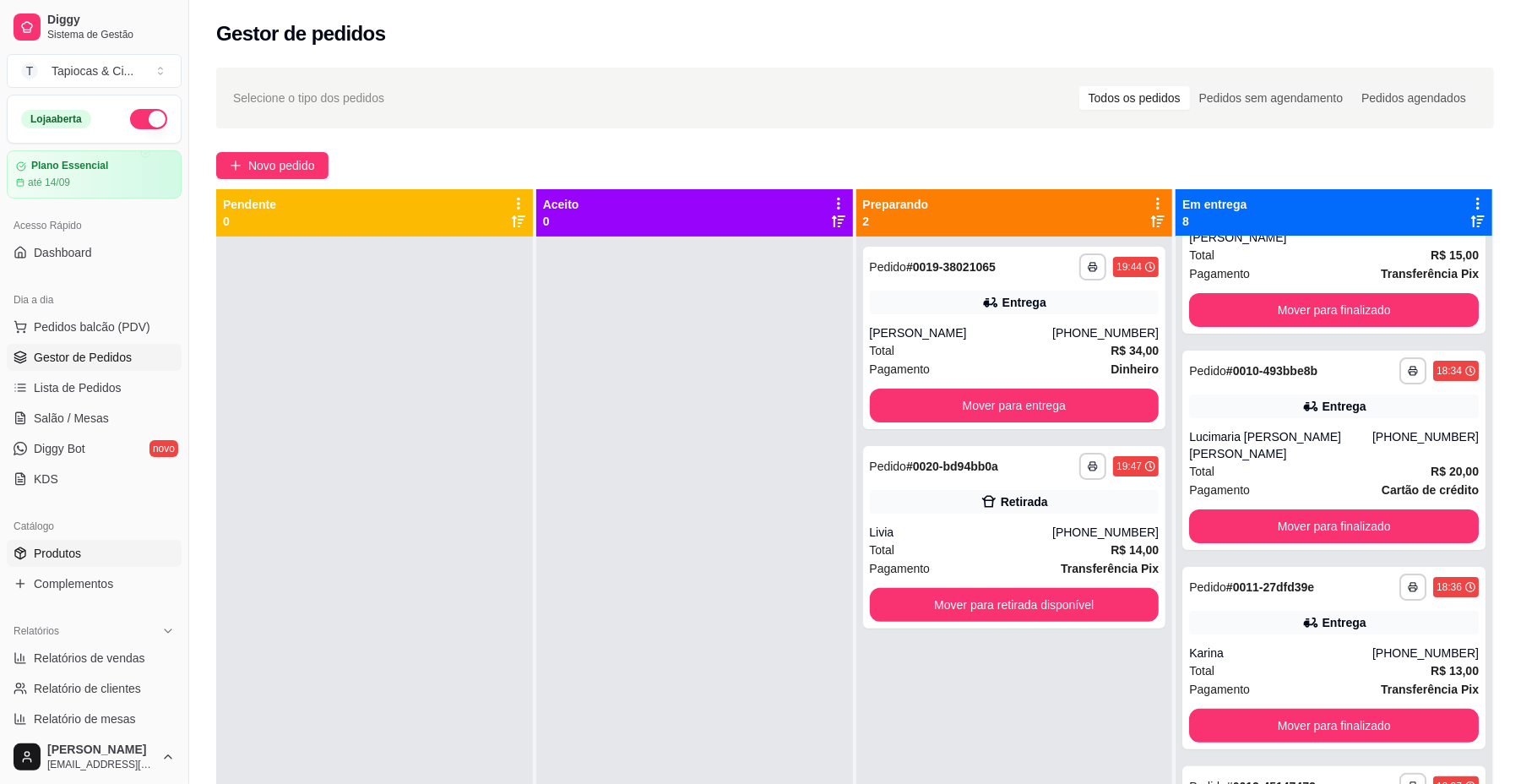
click at [99, 552] on link "Produtos" at bounding box center [94, 553] width 174 height 27
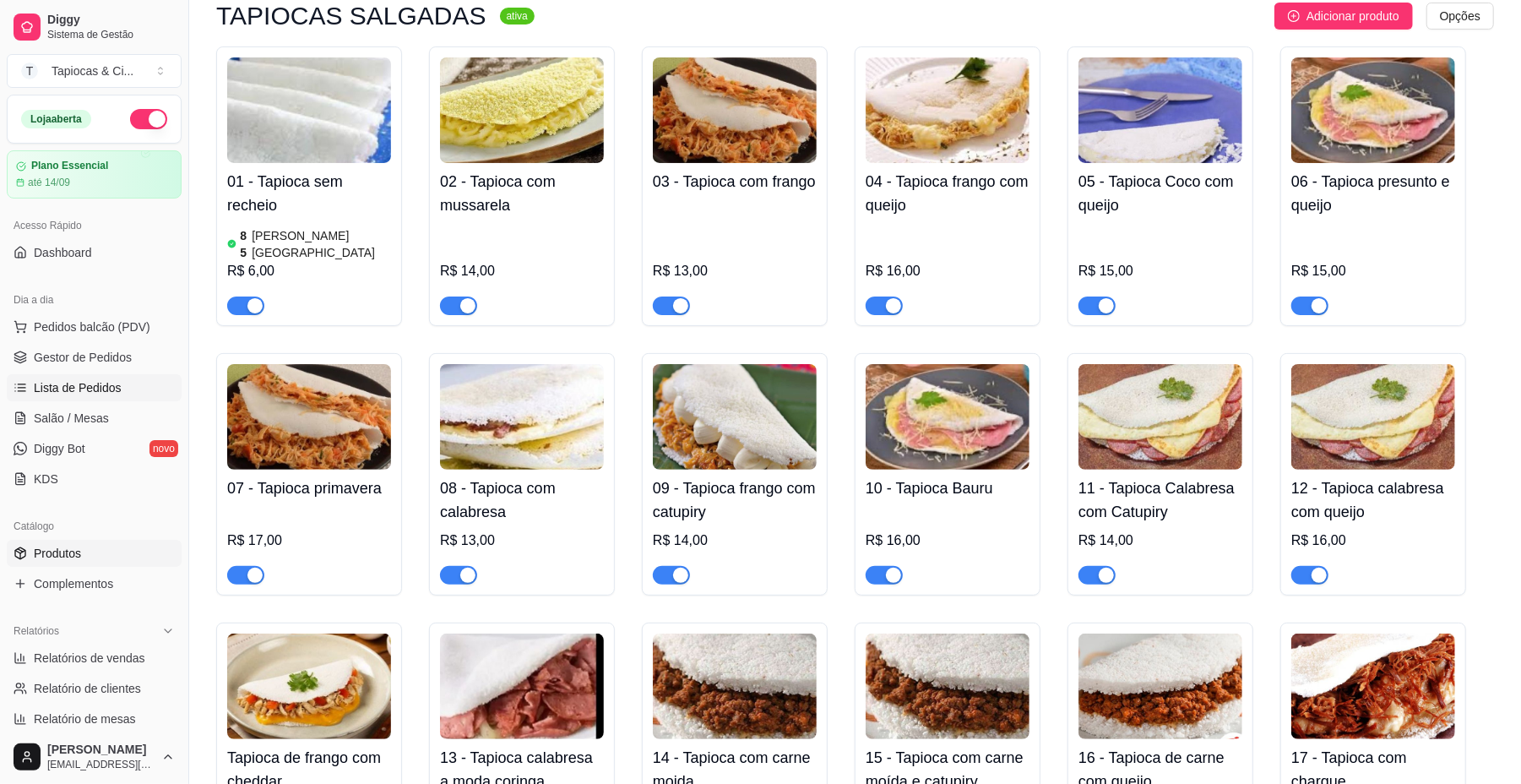
scroll to position [113, 0]
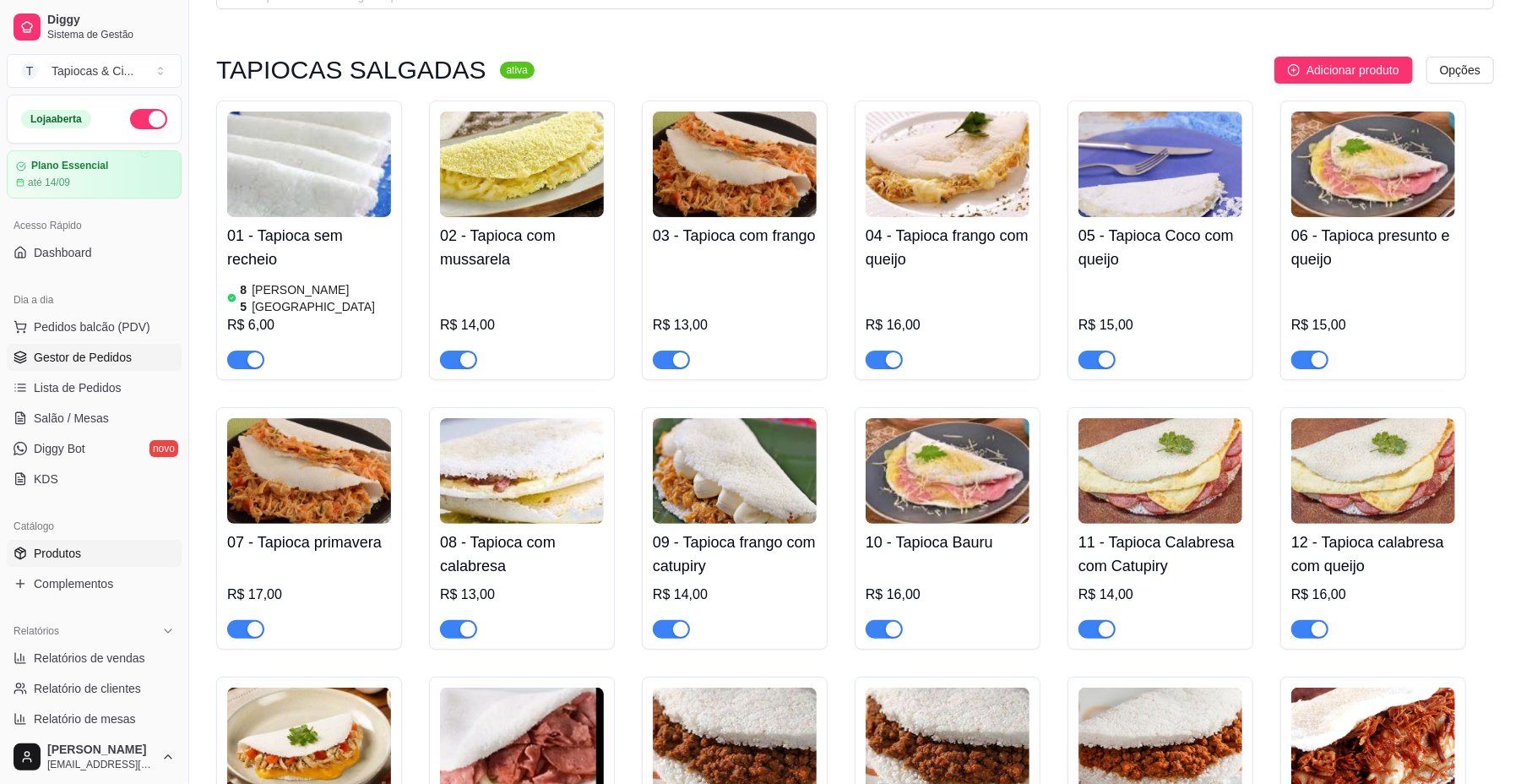
click at [90, 352] on span "Gestor de Pedidos" at bounding box center [83, 357] width 98 height 17
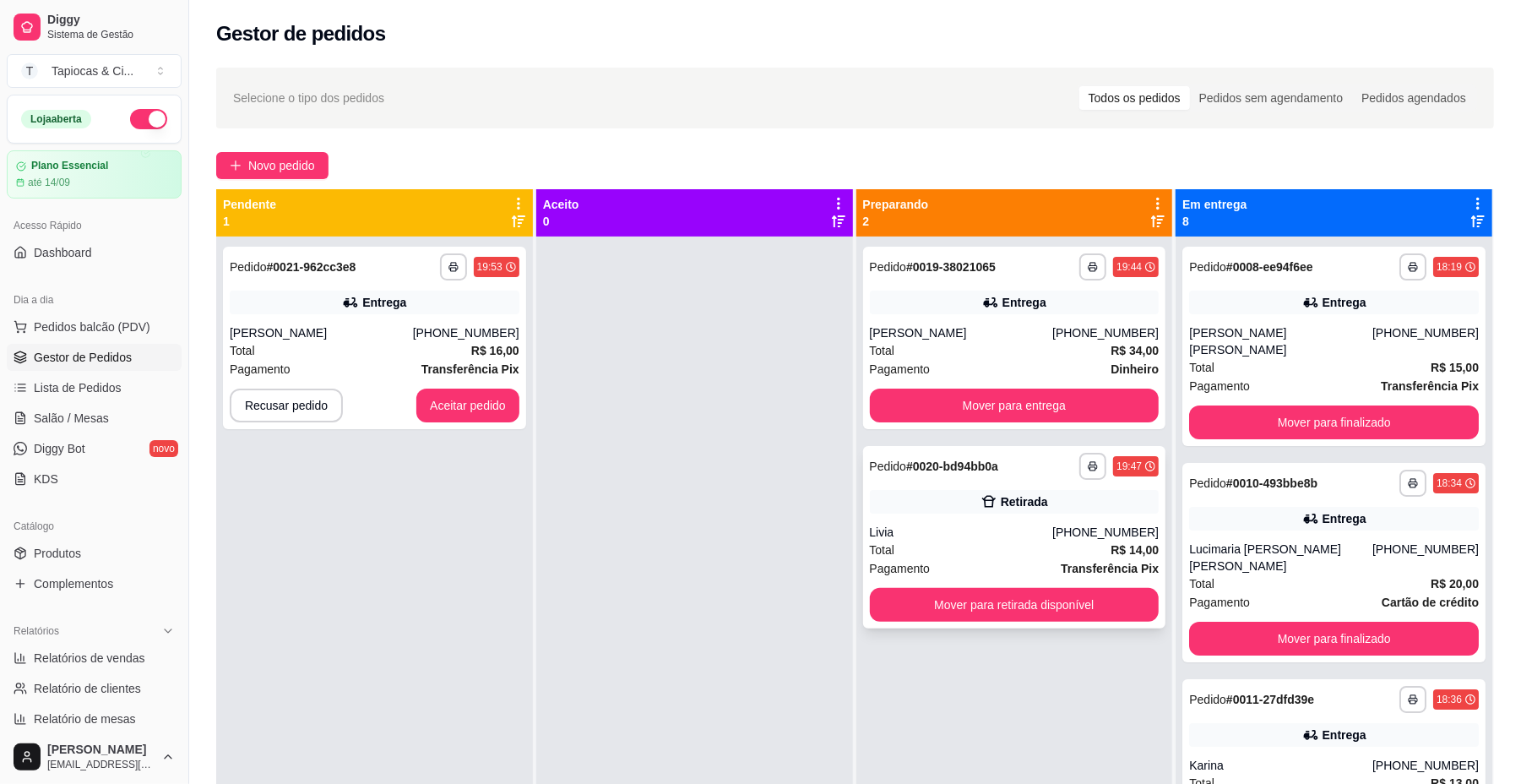
click at [941, 561] on div "Pagamento Transferência Pix" at bounding box center [1015, 568] width 290 height 18
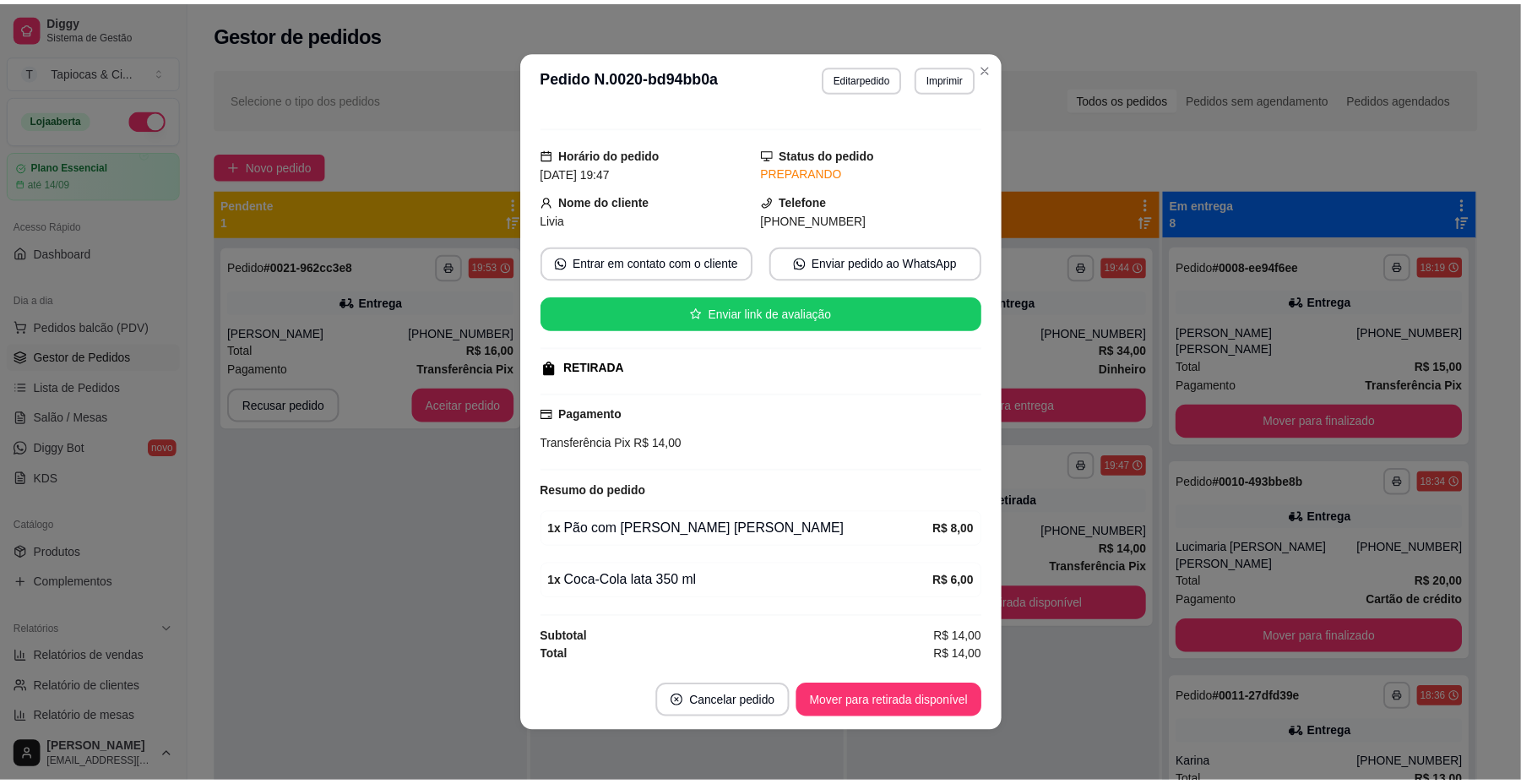
scroll to position [4, 0]
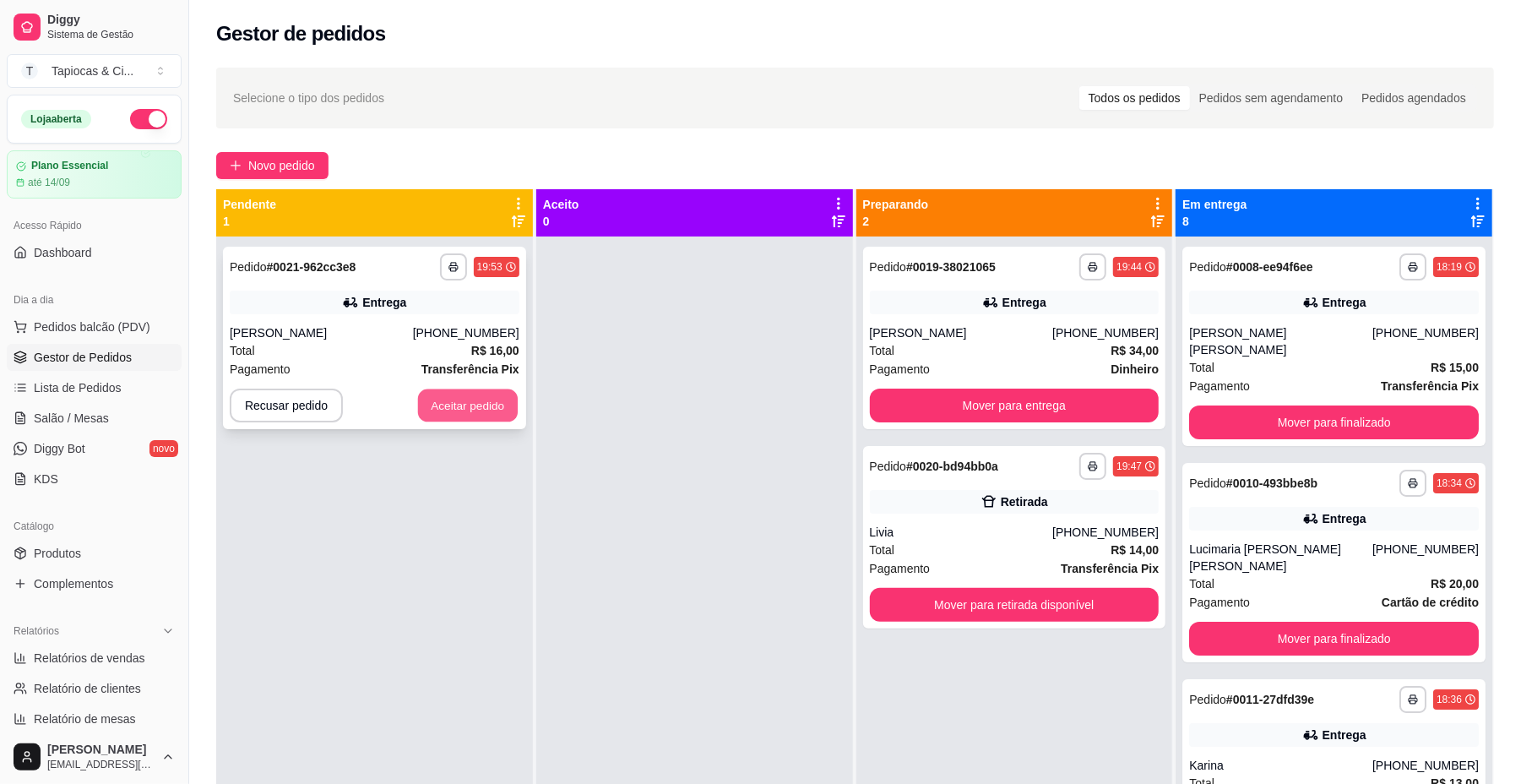
click at [463, 411] on button "Aceitar pedido" at bounding box center [468, 406] width 100 height 33
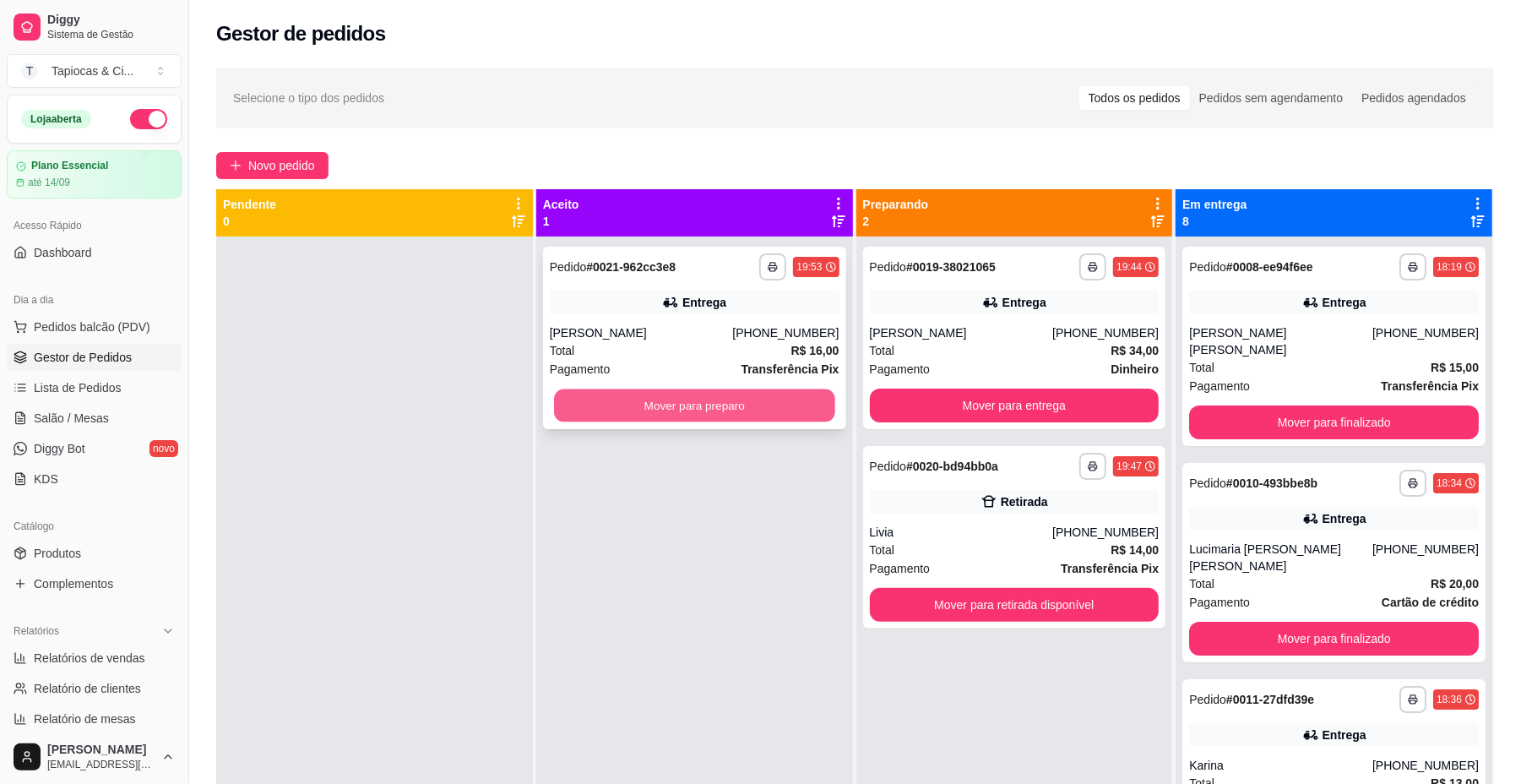
click at [611, 397] on button "Mover para preparo" at bounding box center [694, 406] width 281 height 33
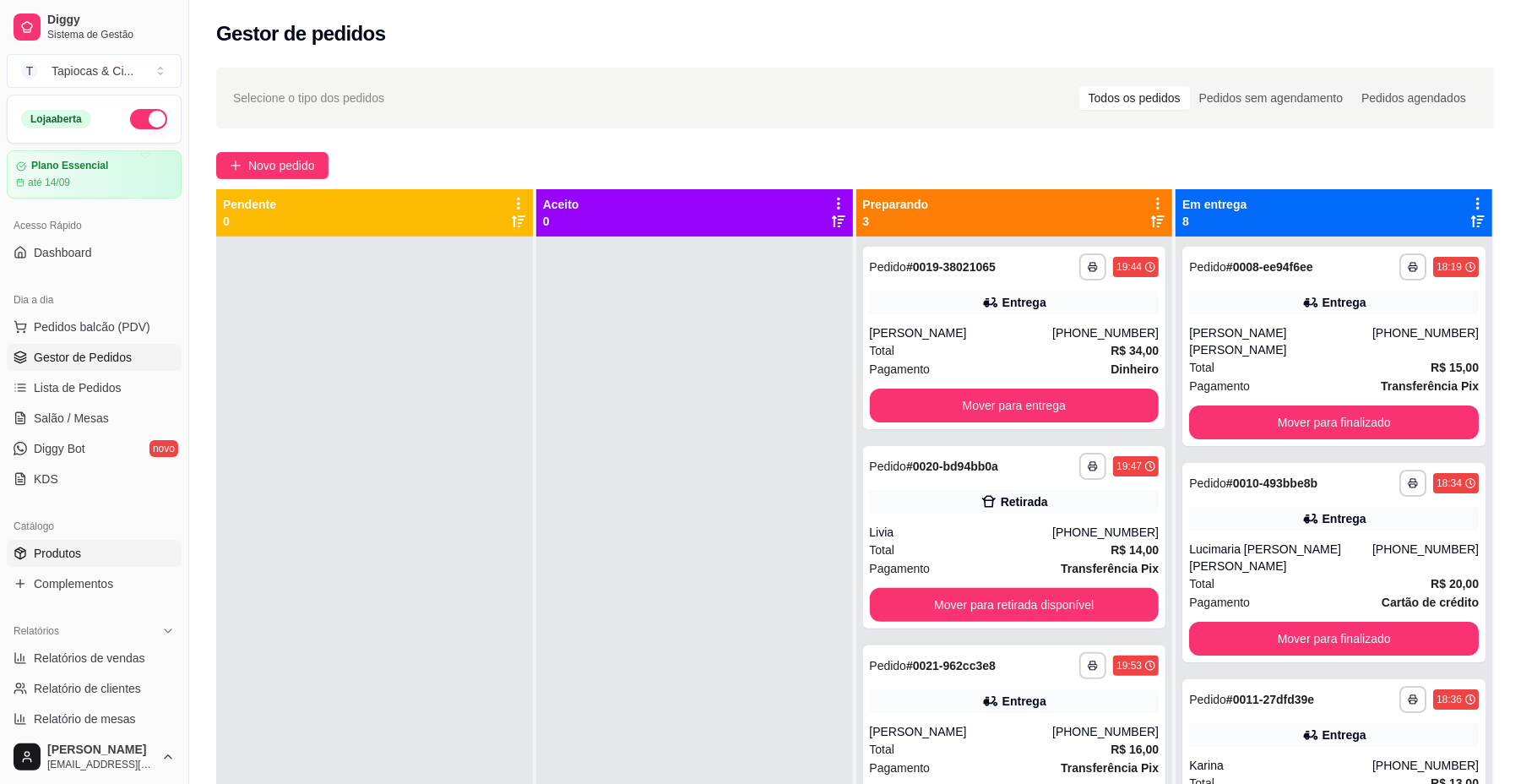
click at [123, 548] on link "Produtos" at bounding box center [94, 553] width 174 height 27
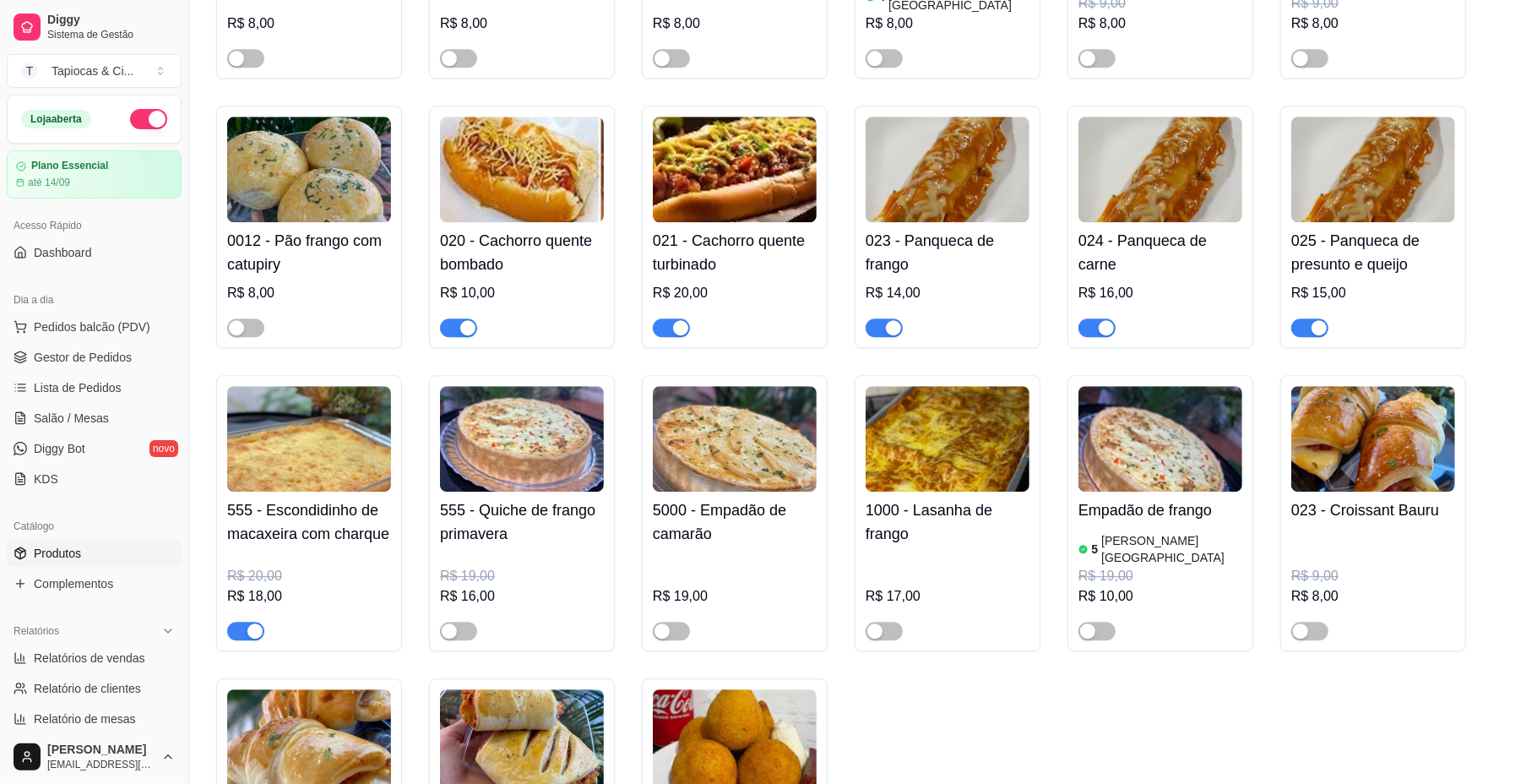
scroll to position [3152, 0]
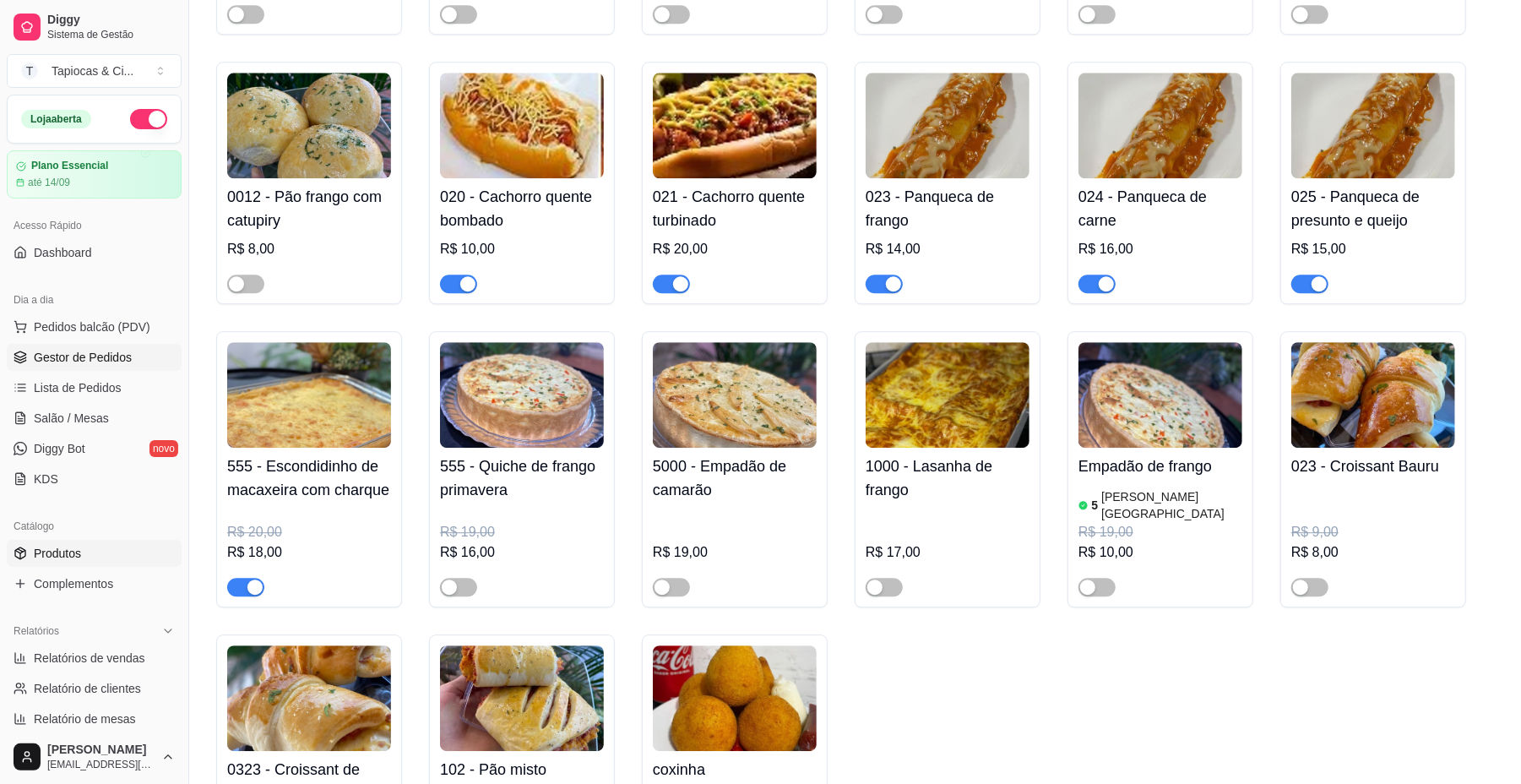
click at [93, 355] on span "Gestor de Pedidos" at bounding box center [83, 357] width 98 height 17
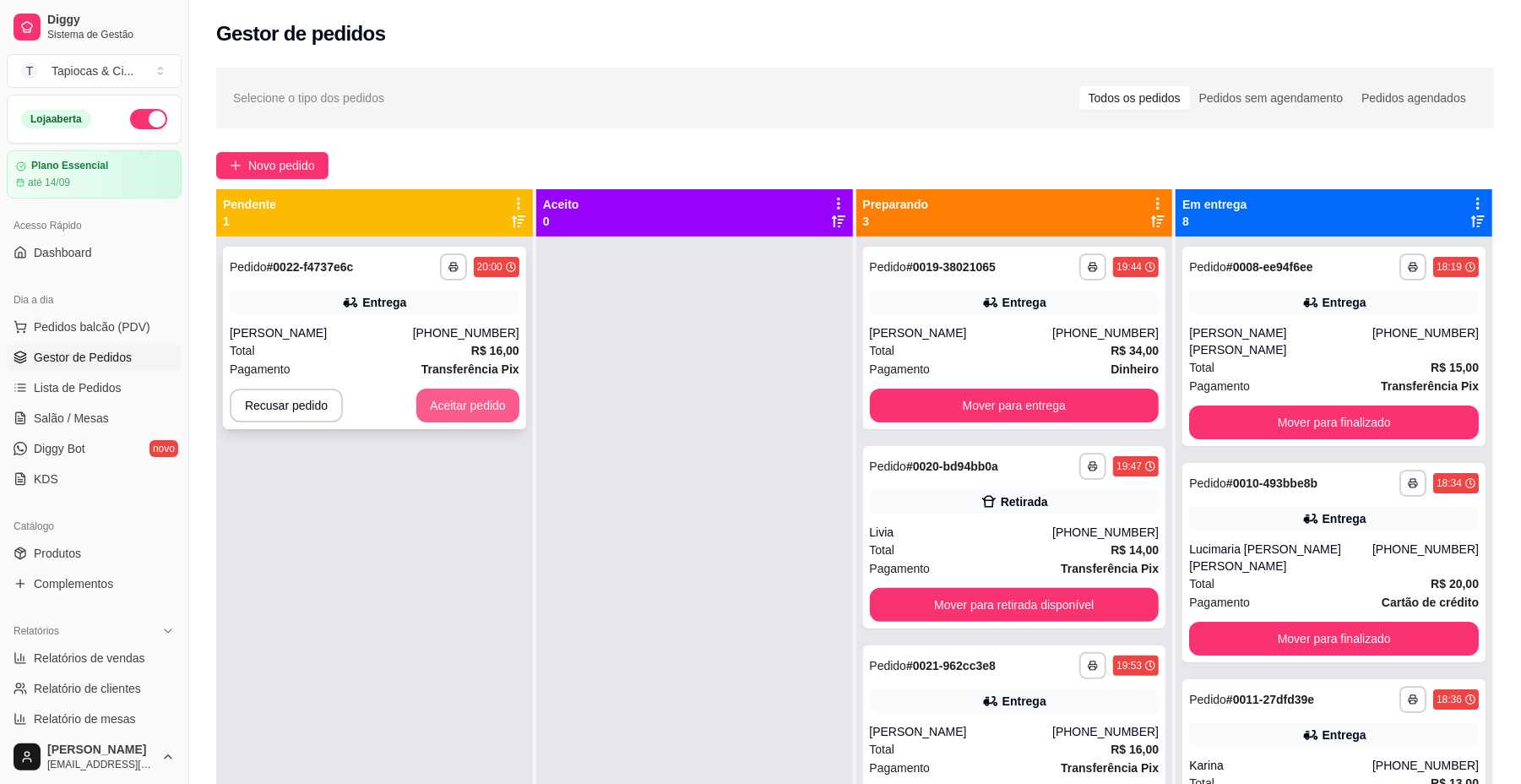
click at [491, 402] on button "Aceitar pedido" at bounding box center [467, 405] width 103 height 34
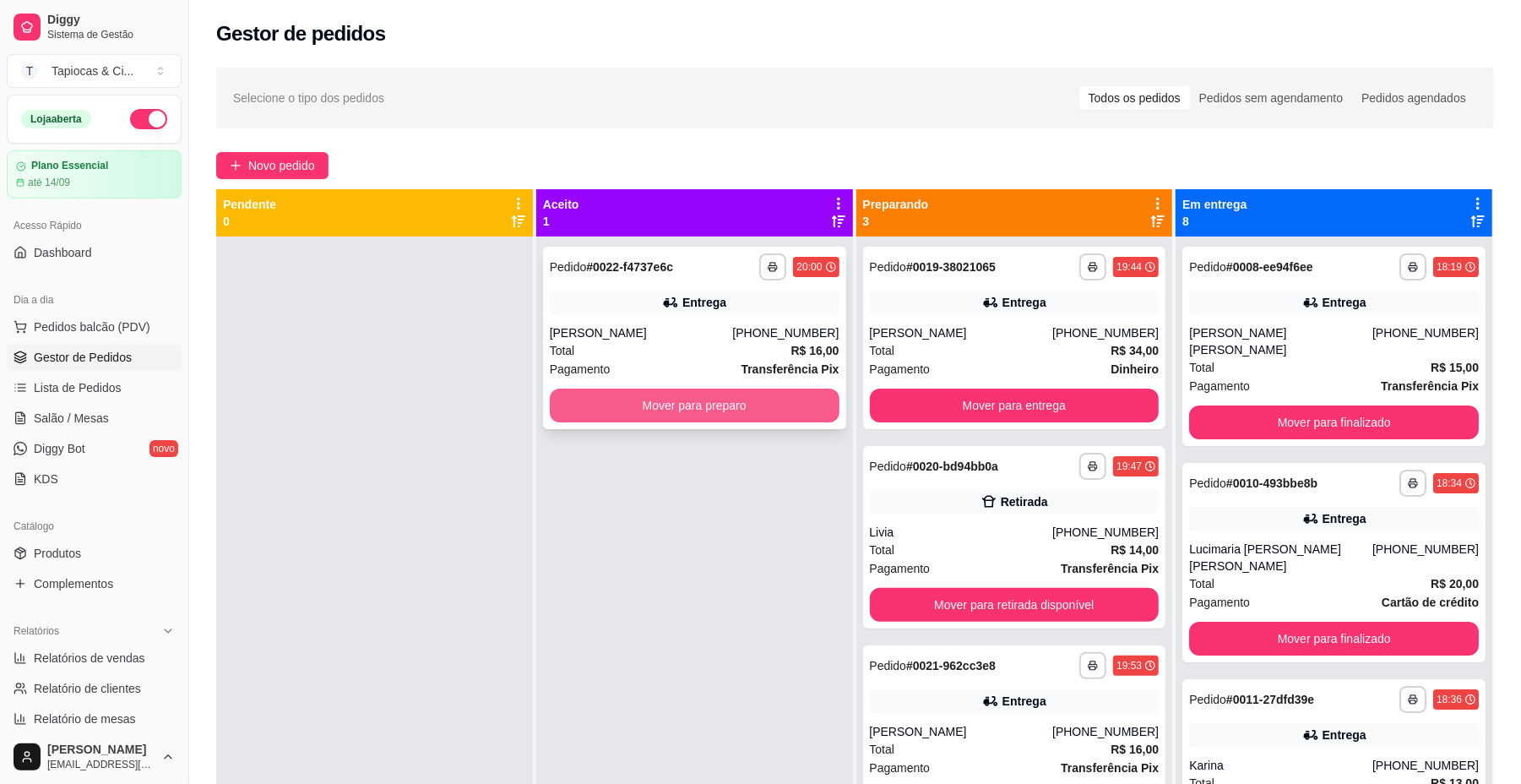
click at [691, 393] on button "Mover para preparo" at bounding box center [694, 405] width 290 height 34
